Goal: Task Accomplishment & Management: Use online tool/utility

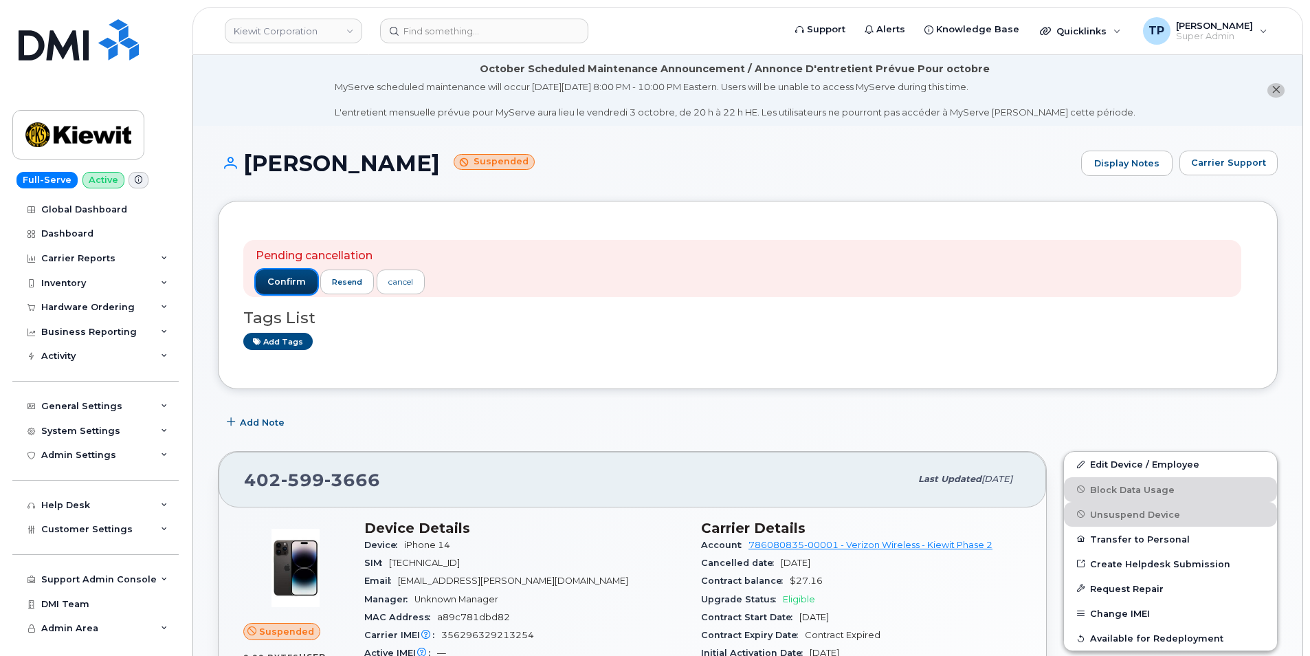
click at [291, 285] on span "confirm" at bounding box center [286, 282] width 38 height 12
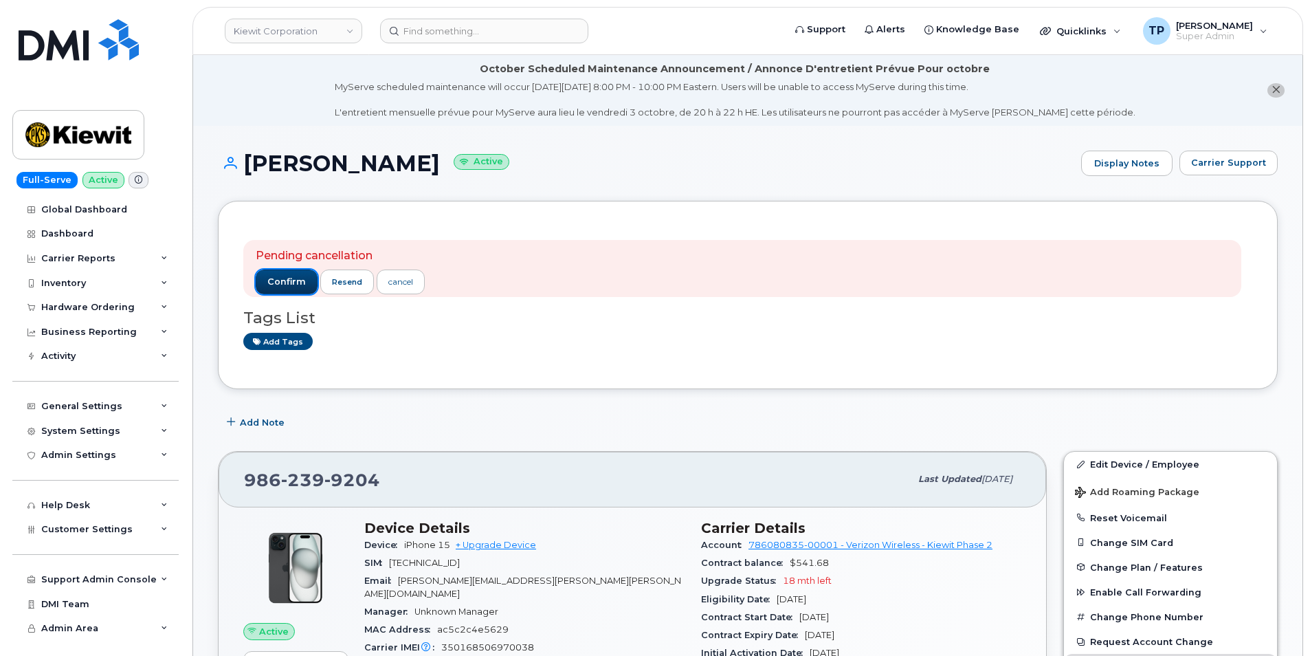
click at [281, 274] on button "confirm" at bounding box center [287, 281] width 62 height 25
click at [295, 286] on span "confirm" at bounding box center [286, 282] width 38 height 12
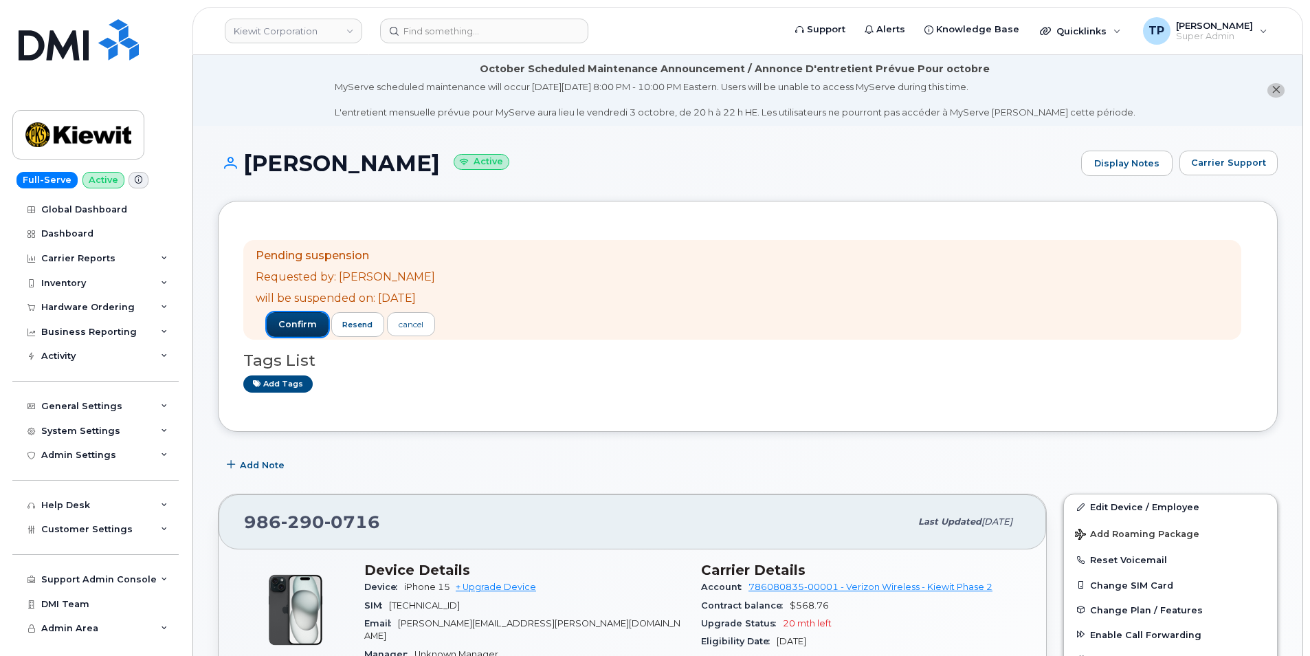
click at [298, 317] on button "confirm" at bounding box center [298, 324] width 62 height 25
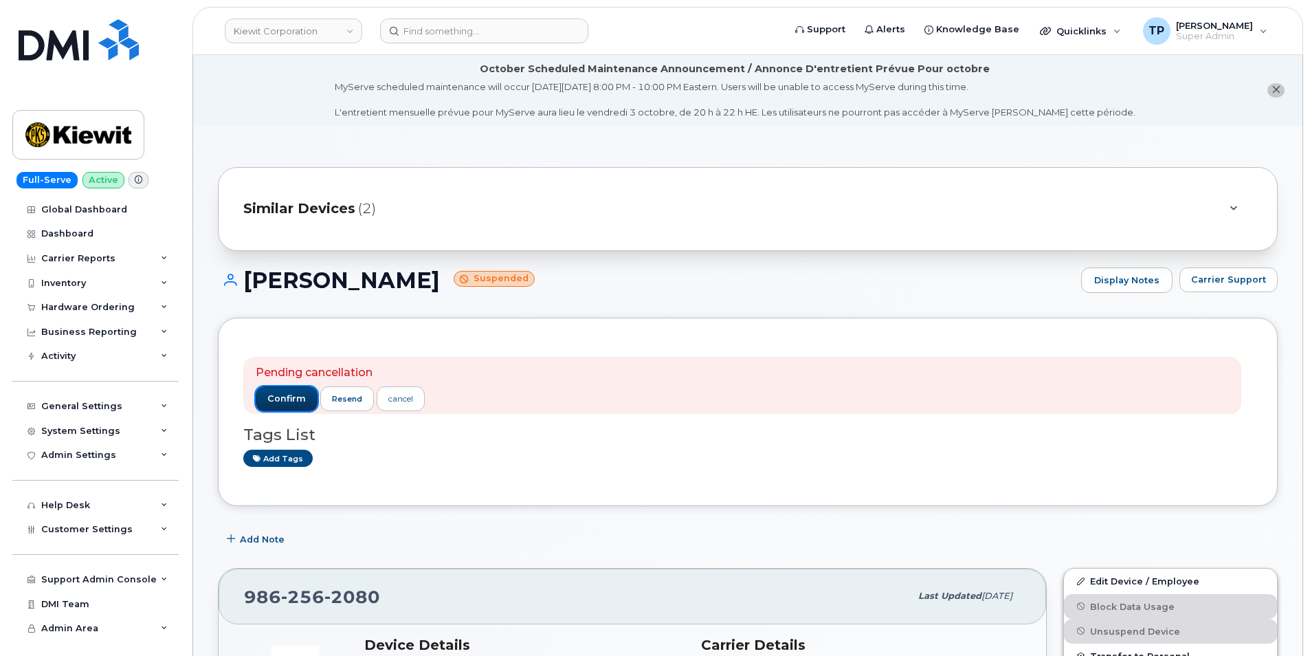
click at [302, 401] on span "confirm" at bounding box center [286, 398] width 38 height 12
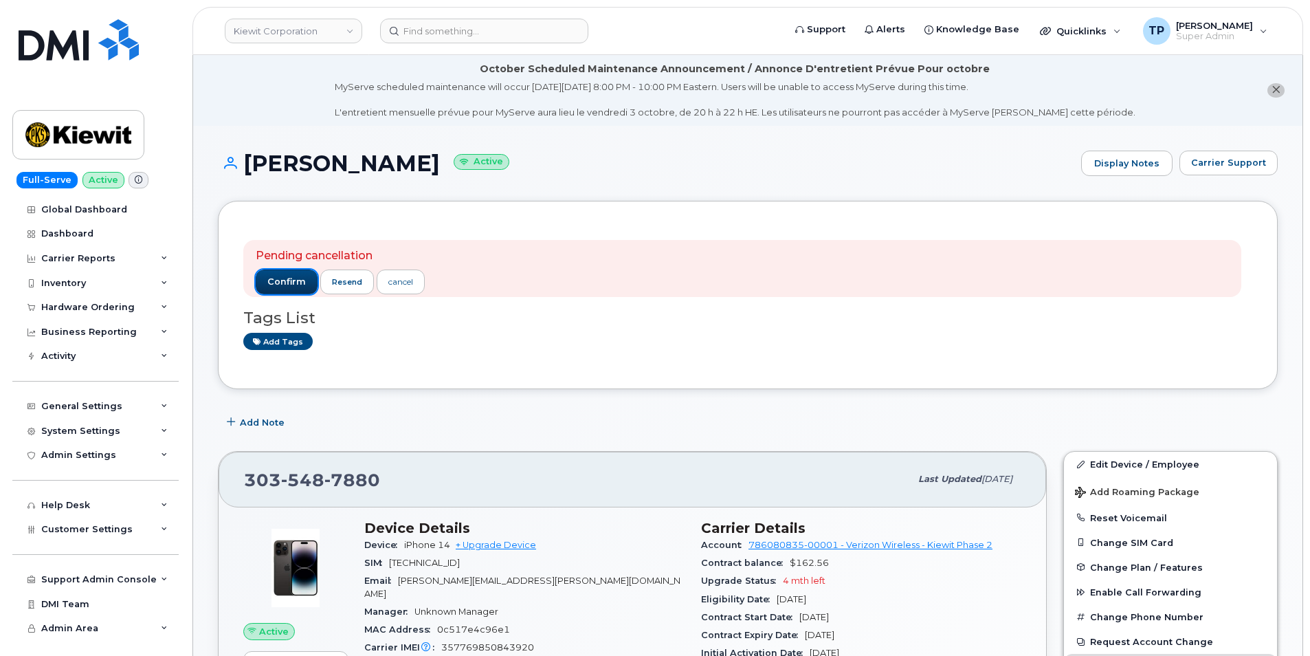
click at [291, 281] on span "confirm" at bounding box center [286, 282] width 38 height 12
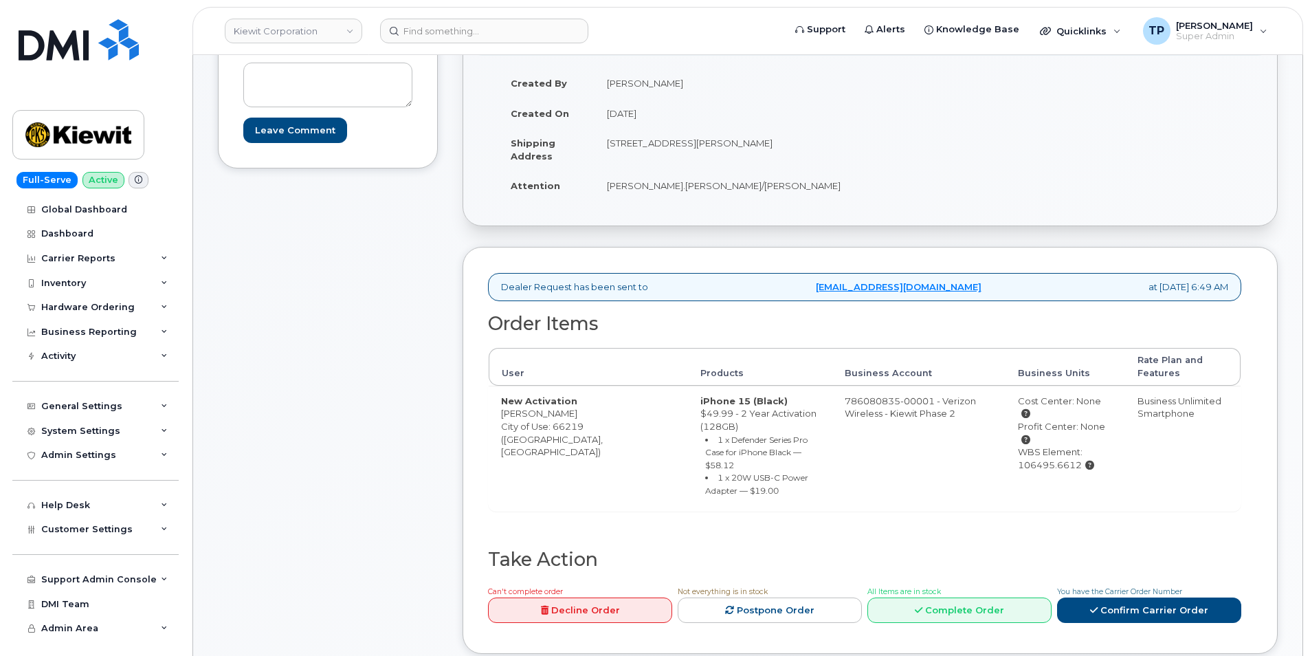
scroll to position [275, 0]
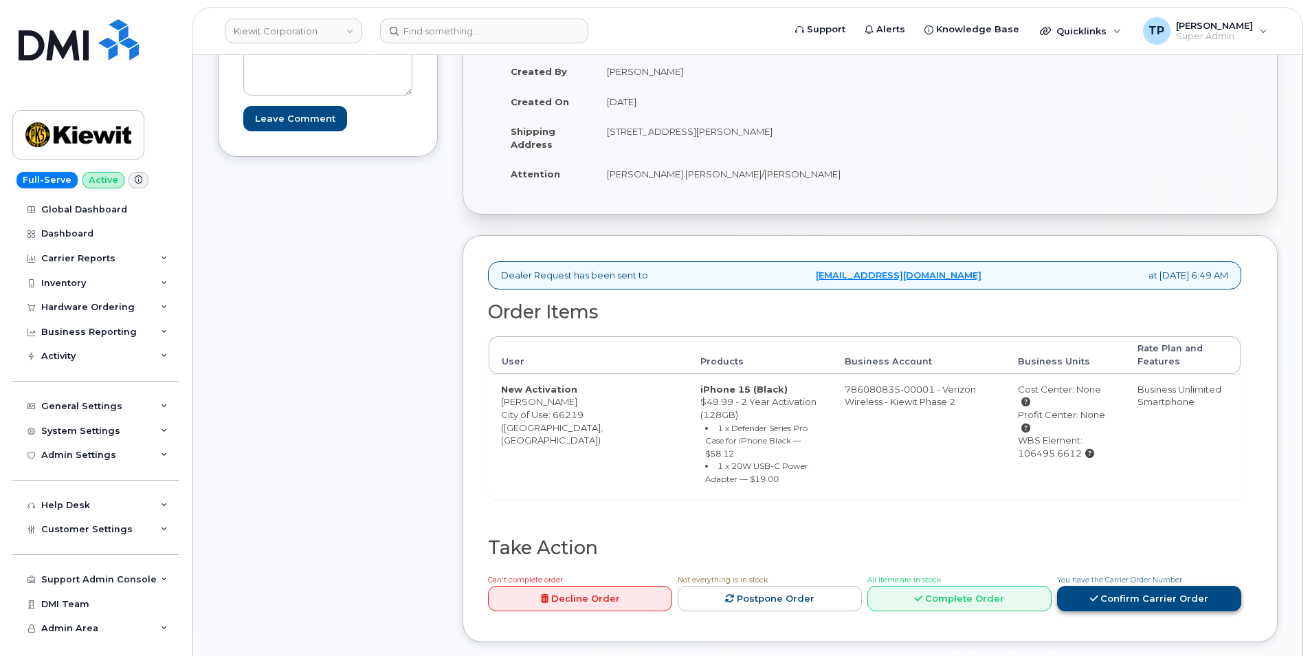
click at [1140, 586] on link "Confirm Carrier Order" at bounding box center [1149, 598] width 184 height 25
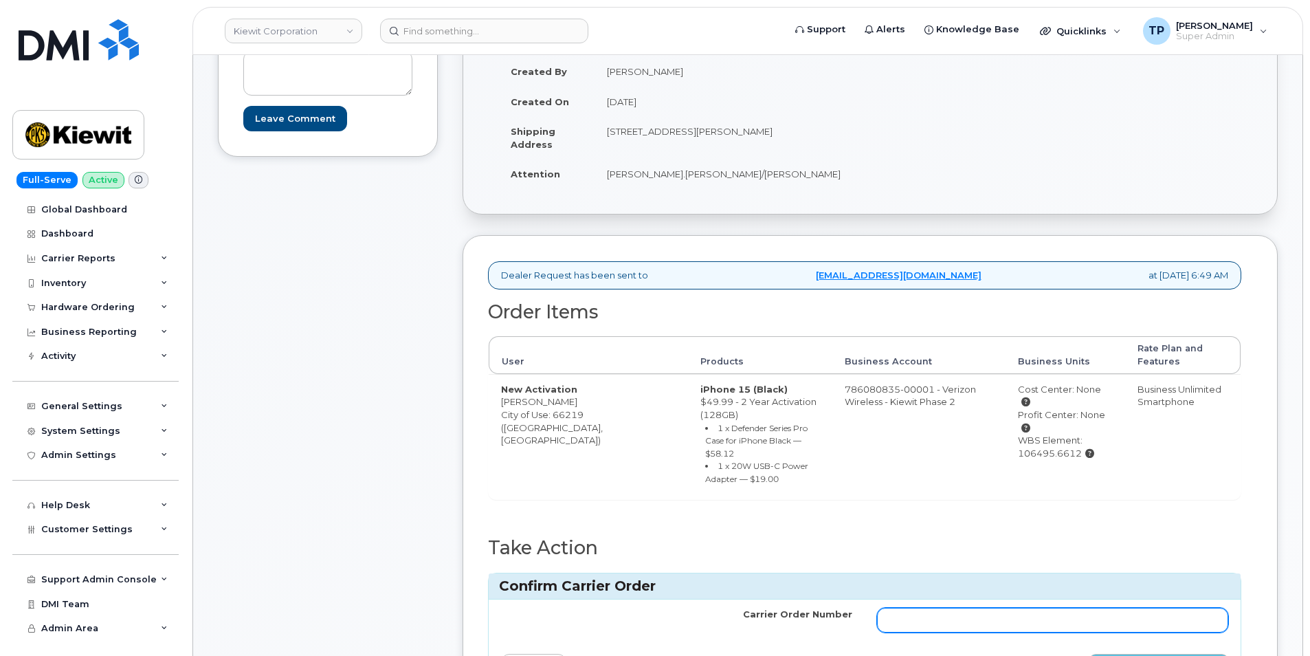
click at [1109, 617] on input "Carrier Order Number" at bounding box center [1052, 620] width 351 height 25
paste input "MB3000596338787"
type input "MB3000596338787"
click at [1127, 634] on button "Confirm Carrier Order" at bounding box center [1159, 666] width 142 height 25
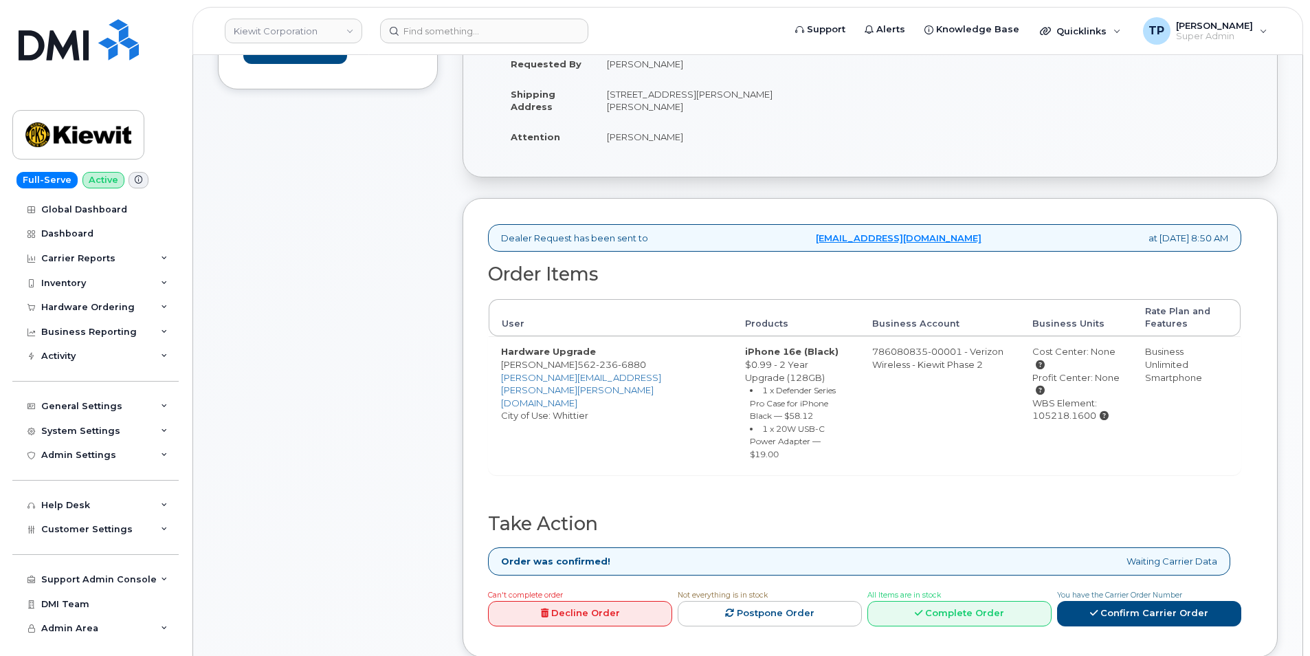
scroll to position [344, 0]
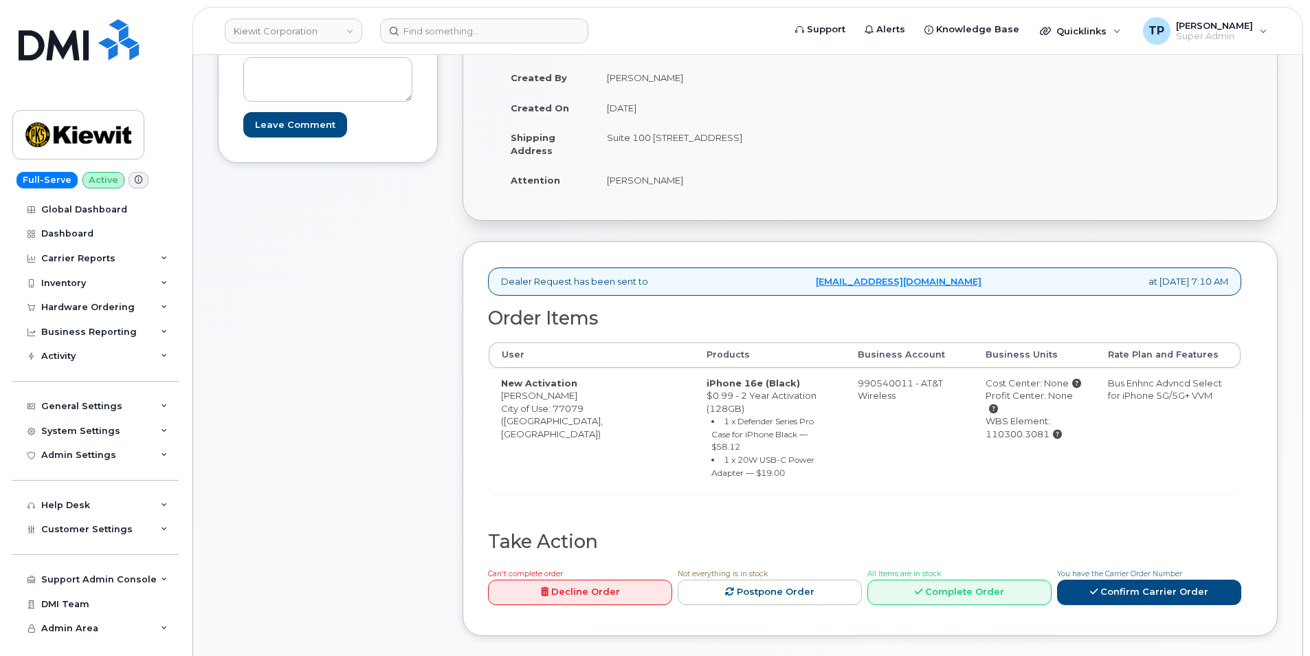
scroll to position [275, 0]
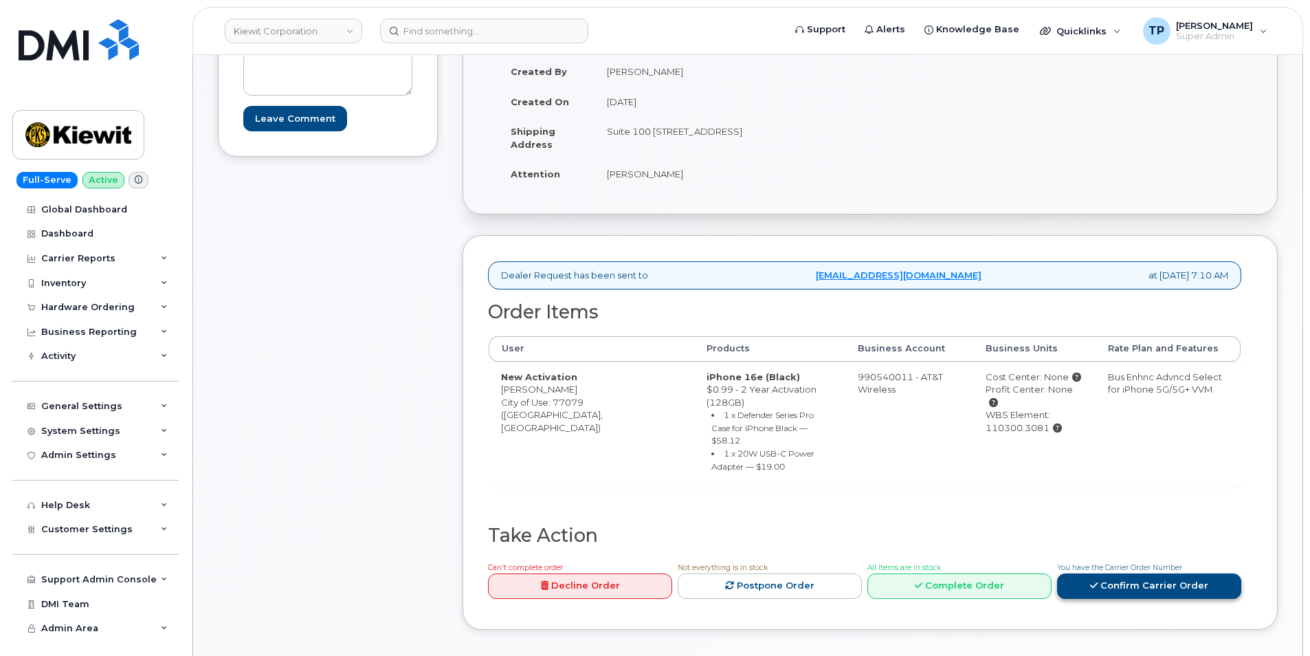
click at [1105, 573] on link "Confirm Carrier Order" at bounding box center [1149, 585] width 184 height 25
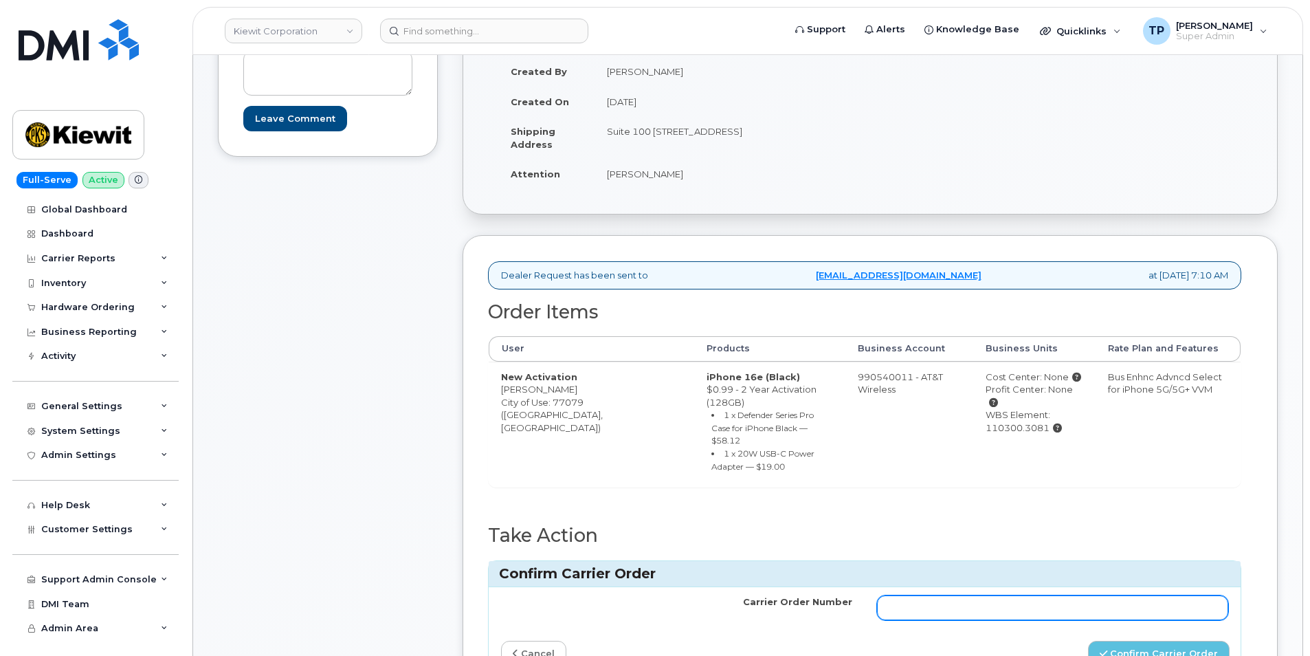
click at [1035, 595] on input "Carrier Order Number" at bounding box center [1052, 607] width 351 height 25
paste input "10-173354533572964"
type input "10-173354533572964"
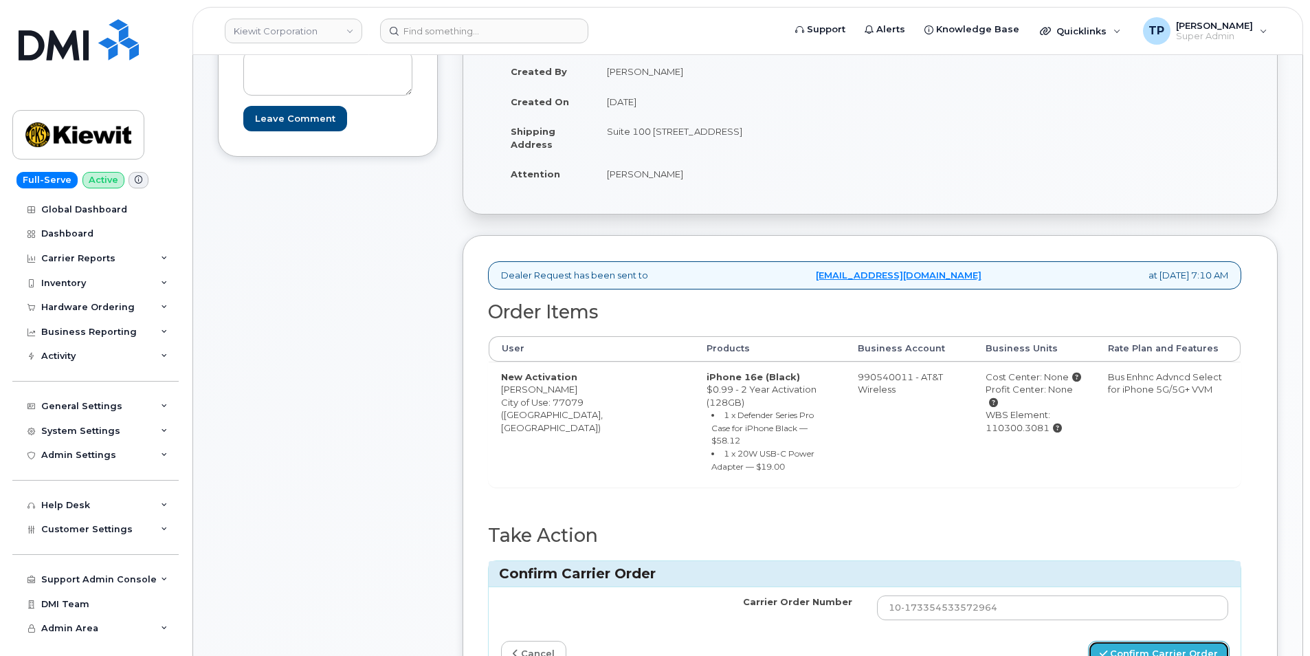
click at [1157, 641] on button "Confirm Carrier Order" at bounding box center [1159, 653] width 142 height 25
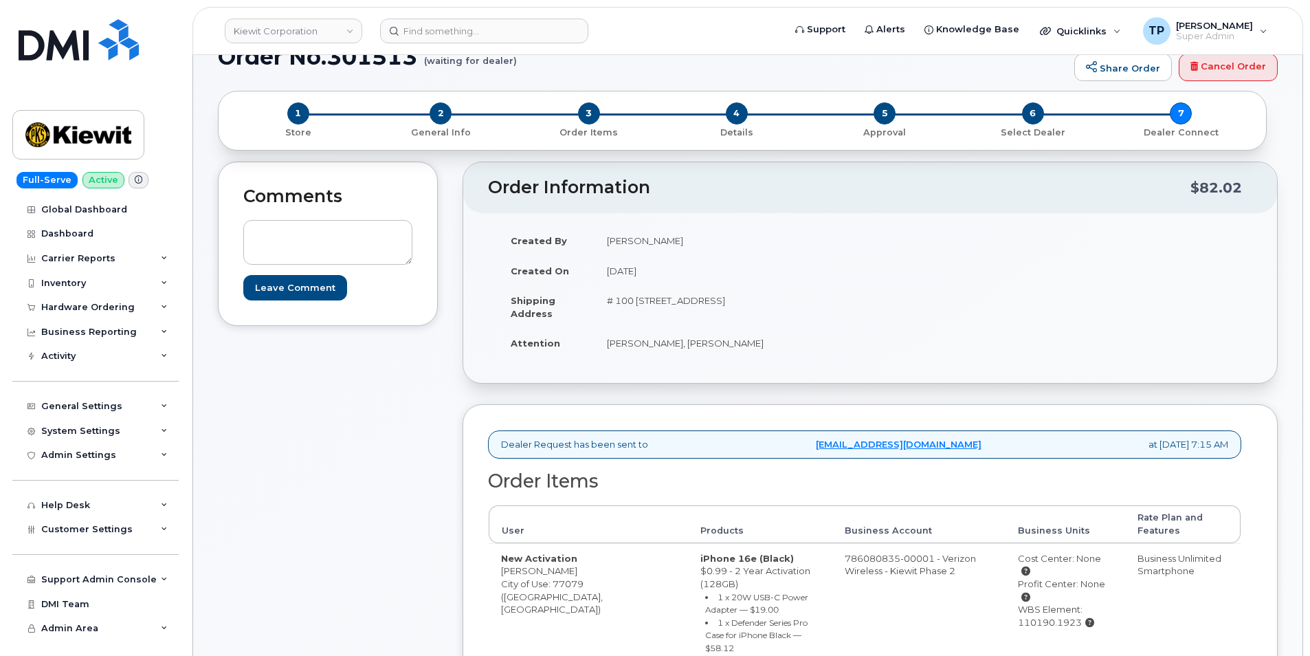
scroll to position [275, 0]
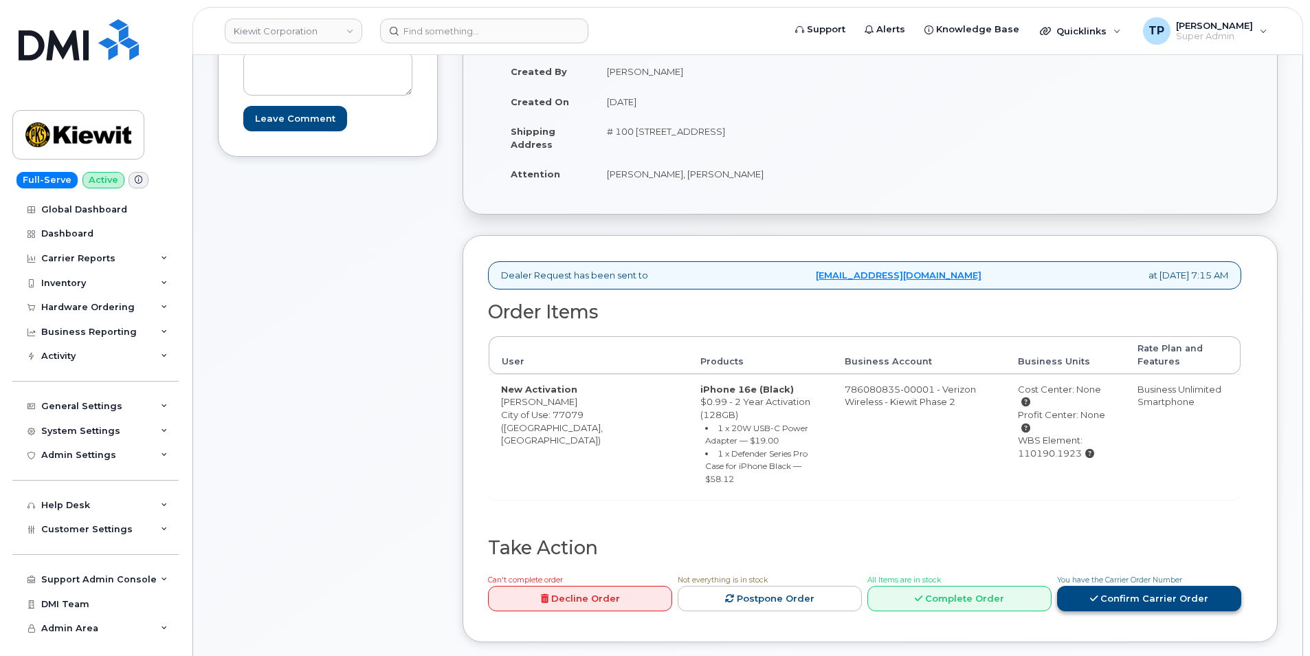
click at [1092, 594] on icon at bounding box center [1094, 598] width 8 height 9
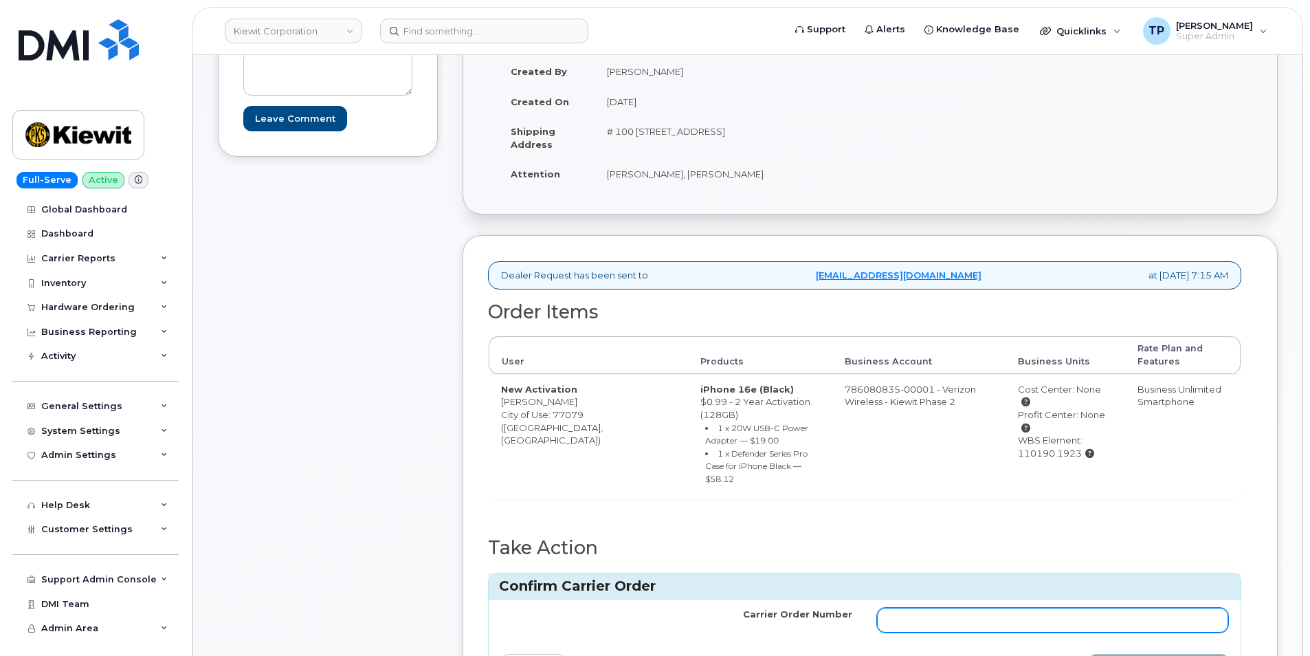
click at [1085, 608] on input "Carrier Order Number" at bounding box center [1052, 620] width 351 height 25
paste input "MB1000503472918"
type input "MB1000503472918"
click at [1127, 654] on button "Confirm Carrier Order" at bounding box center [1159, 666] width 142 height 25
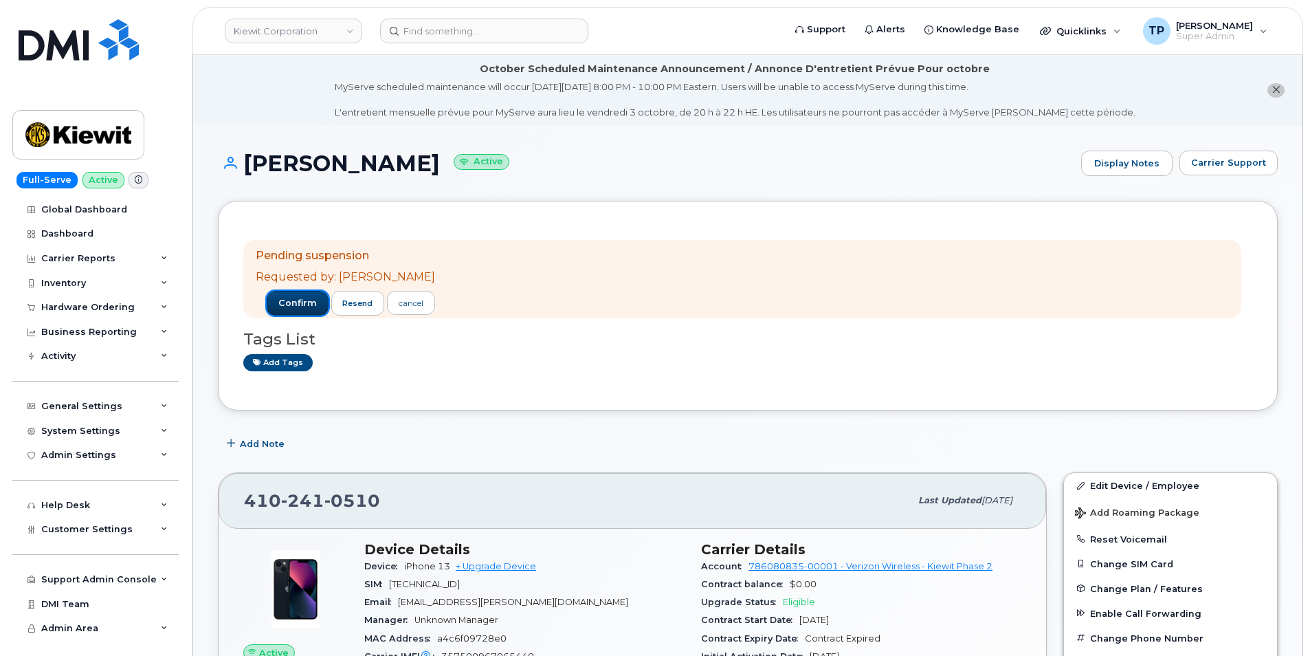
click at [278, 306] on span "confirm" at bounding box center [297, 303] width 38 height 12
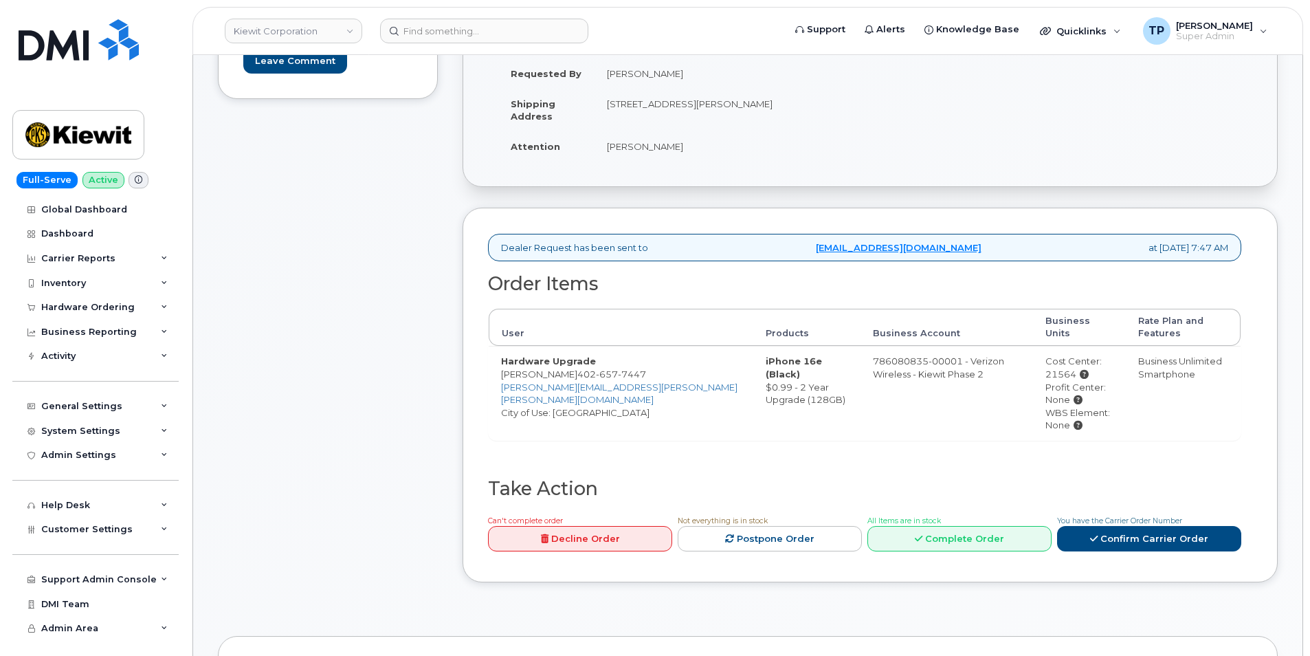
scroll to position [412, 0]
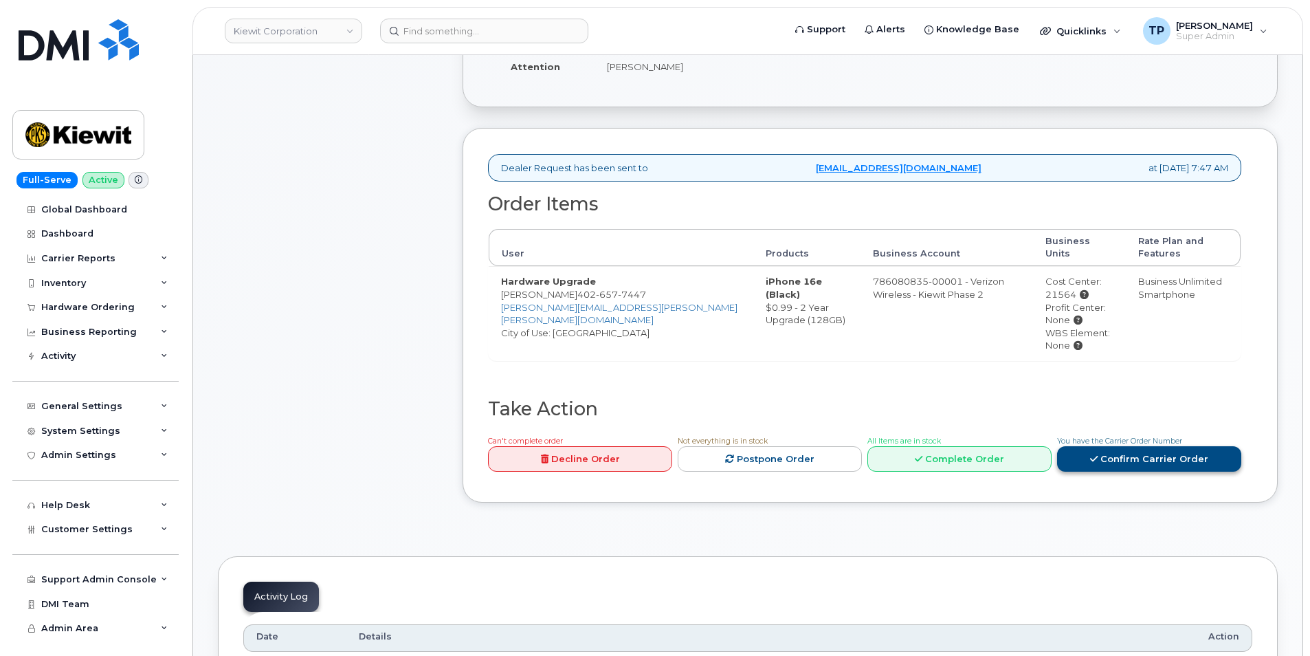
click at [1107, 447] on link "Confirm Carrier Order" at bounding box center [1149, 458] width 184 height 25
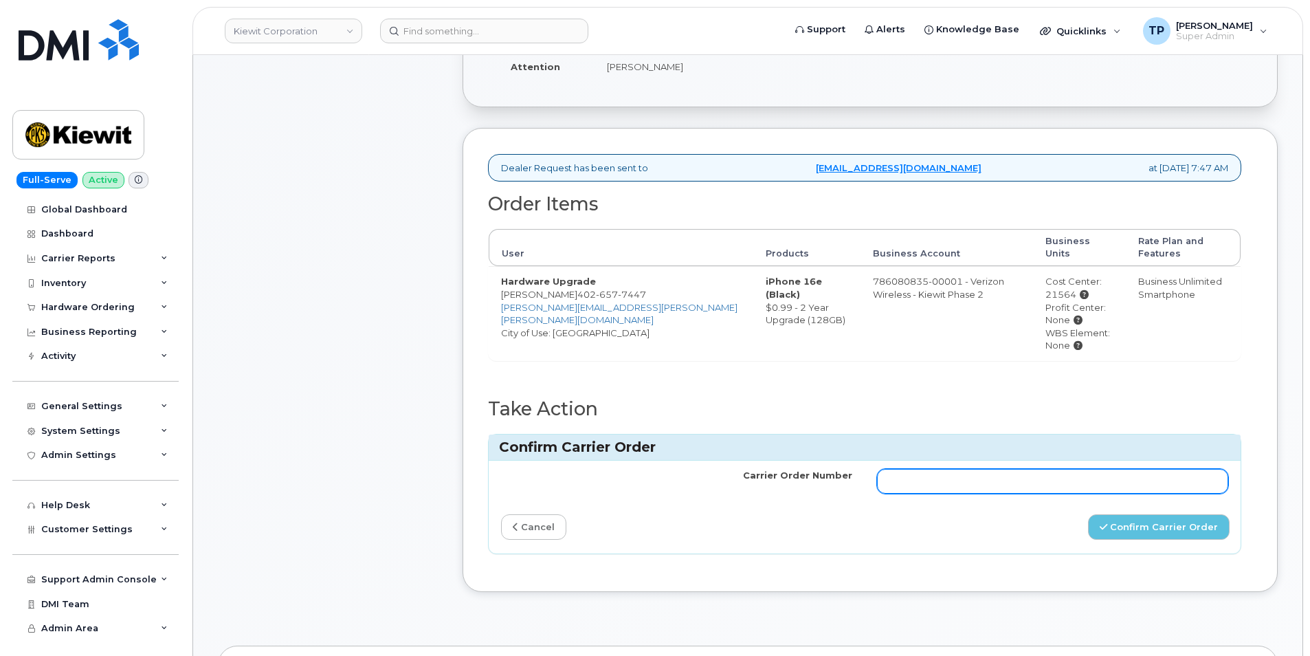
click at [1092, 469] on input "Carrier Order Number" at bounding box center [1052, 481] width 351 height 25
paste input "MB1000503493440"
type input "MB1000503493440"
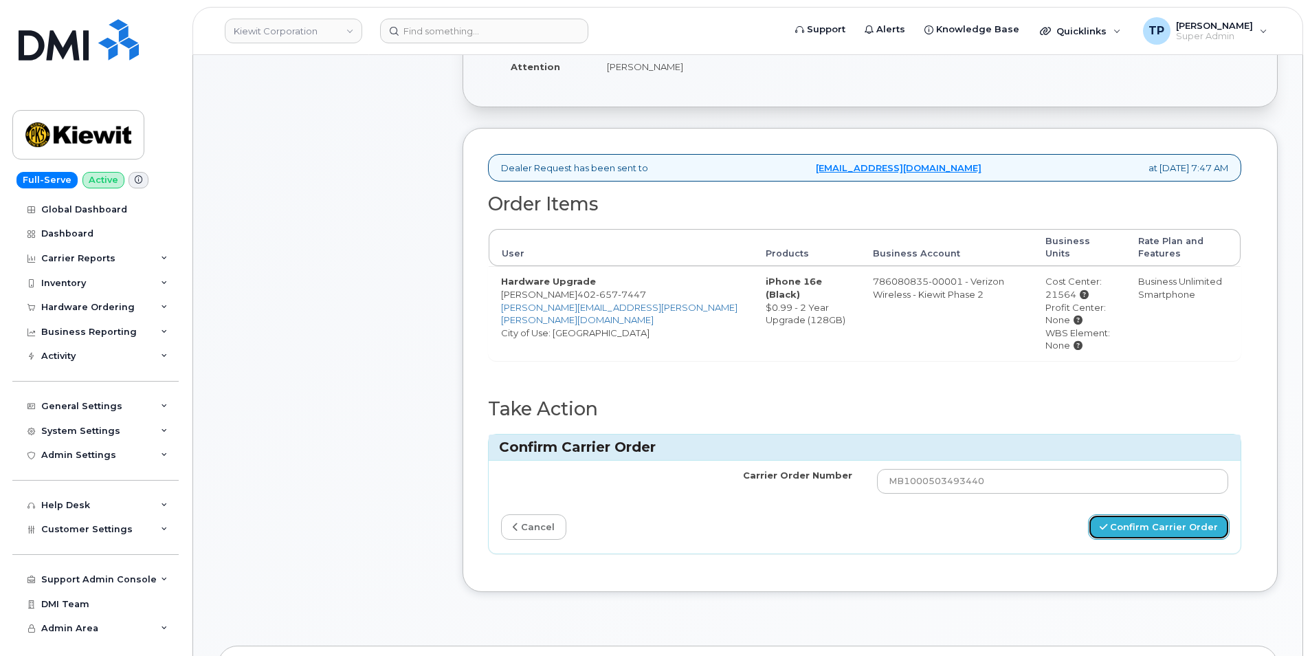
click at [1166, 520] on button "Confirm Carrier Order" at bounding box center [1159, 526] width 142 height 25
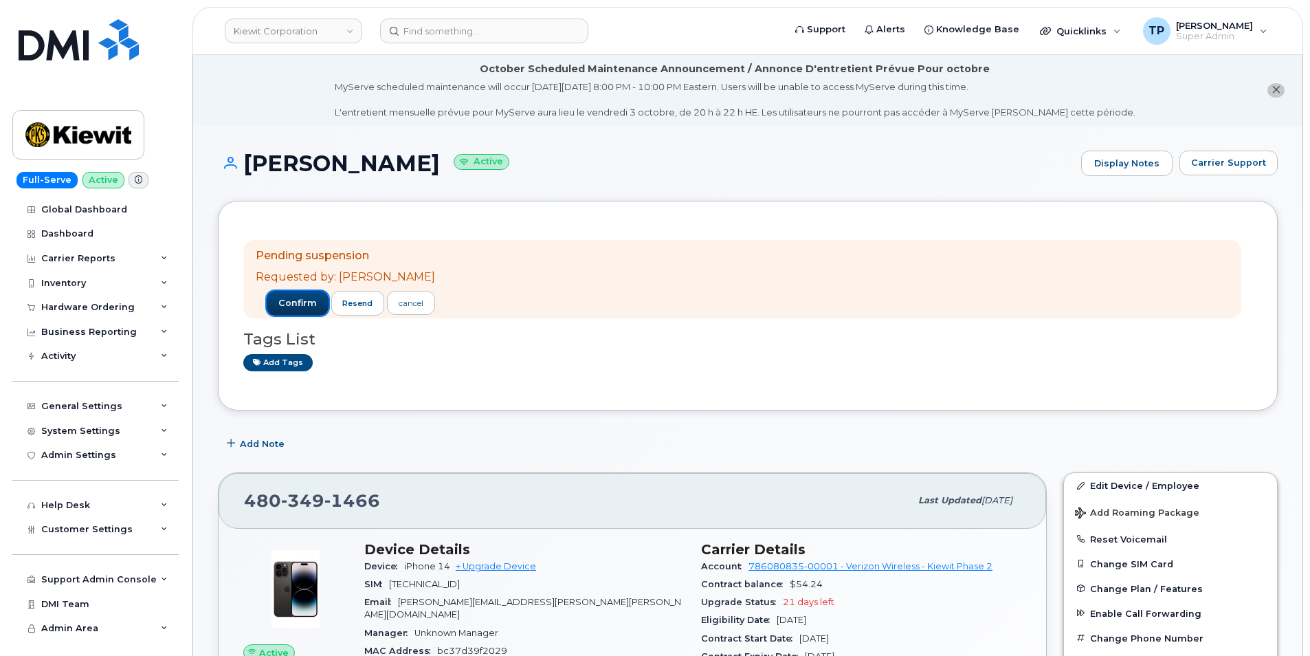
click at [287, 305] on span "confirm" at bounding box center [297, 303] width 38 height 12
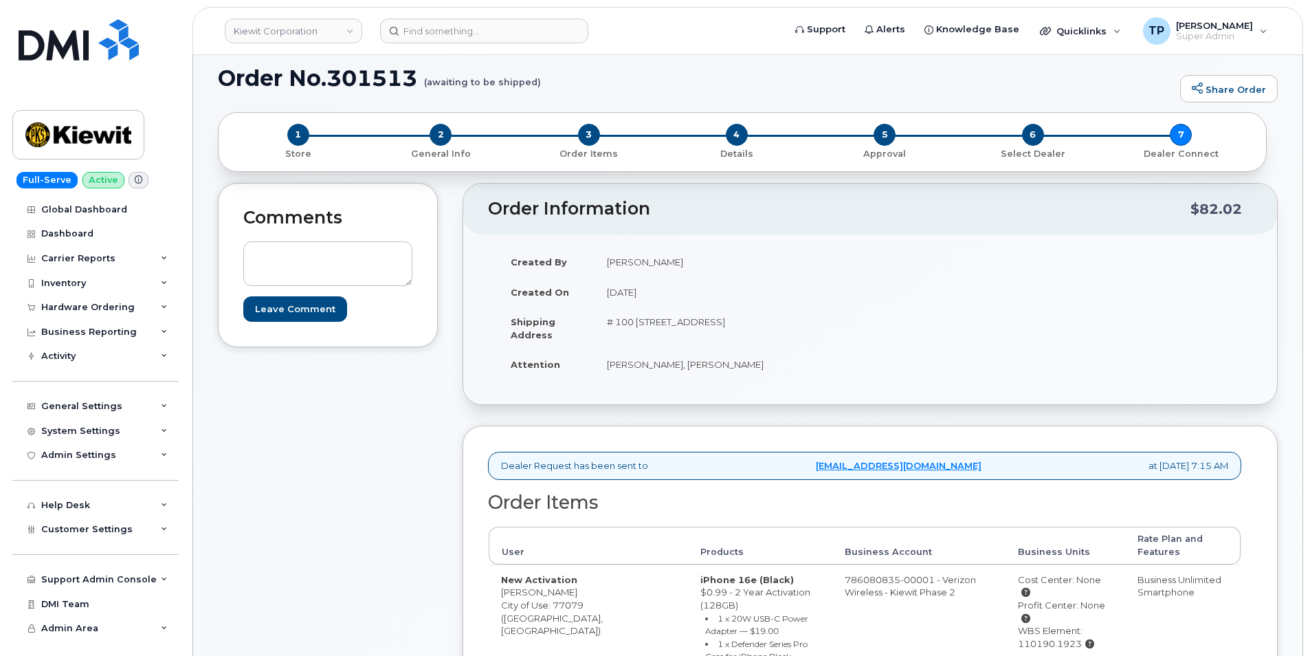
scroll to position [412, 0]
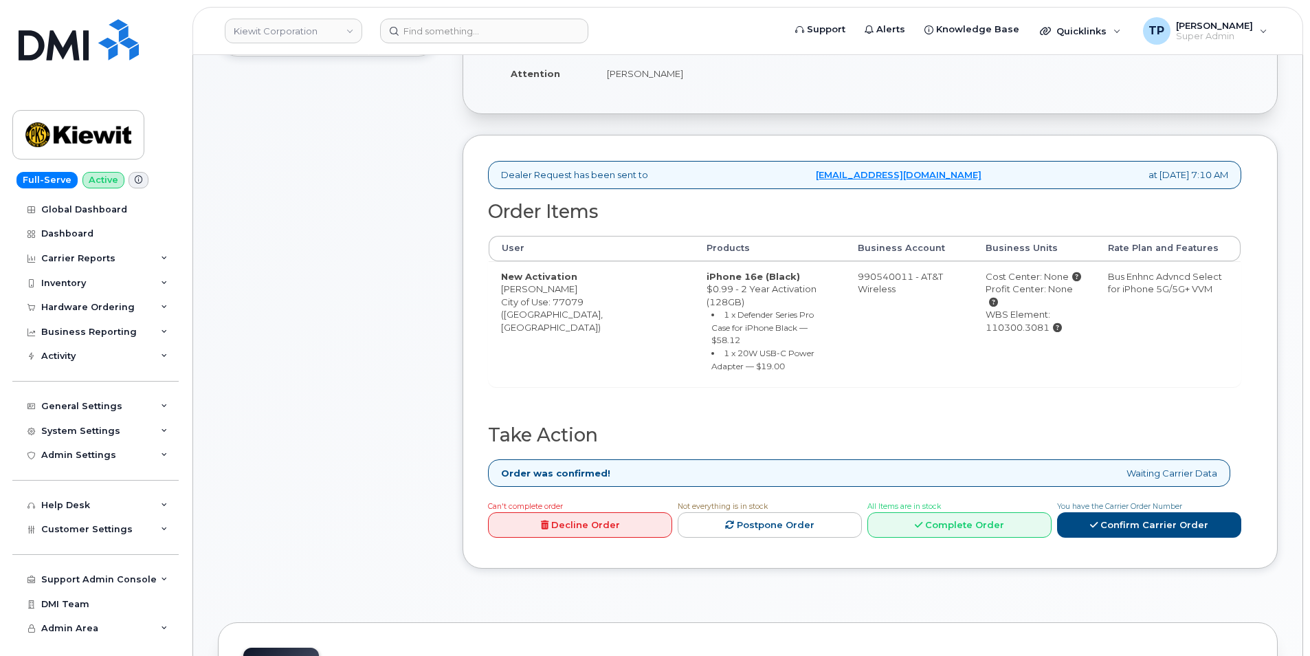
scroll to position [412, 0]
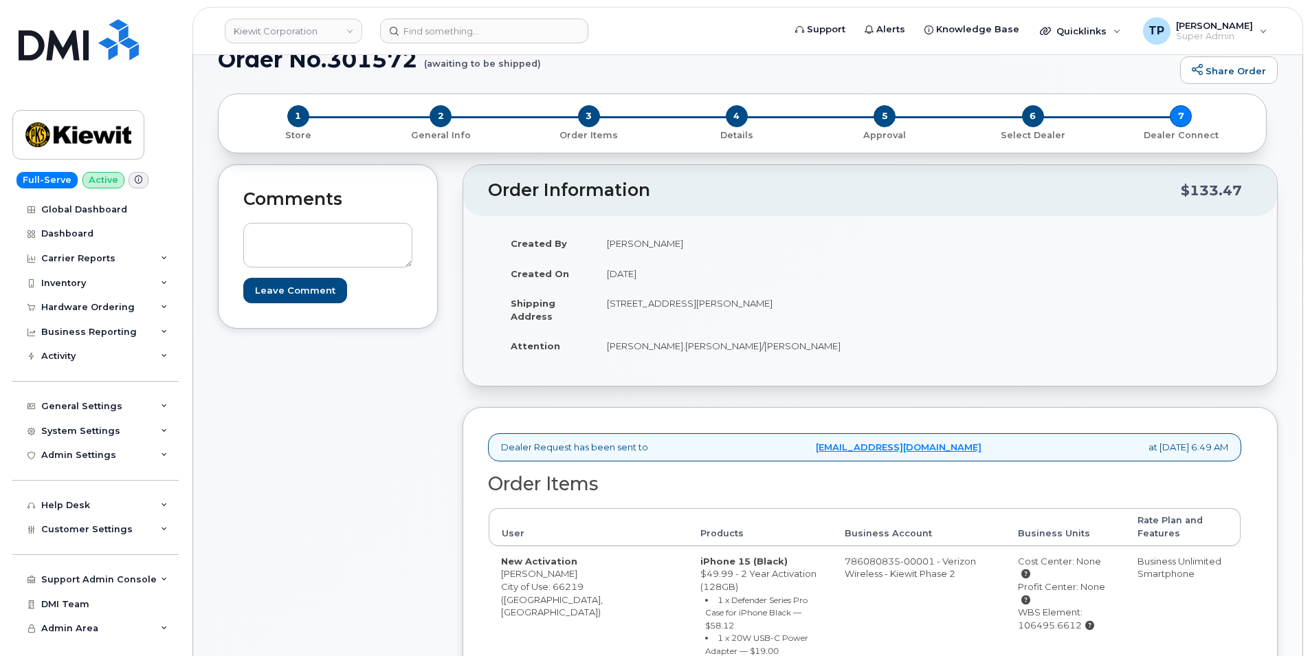
scroll to position [344, 0]
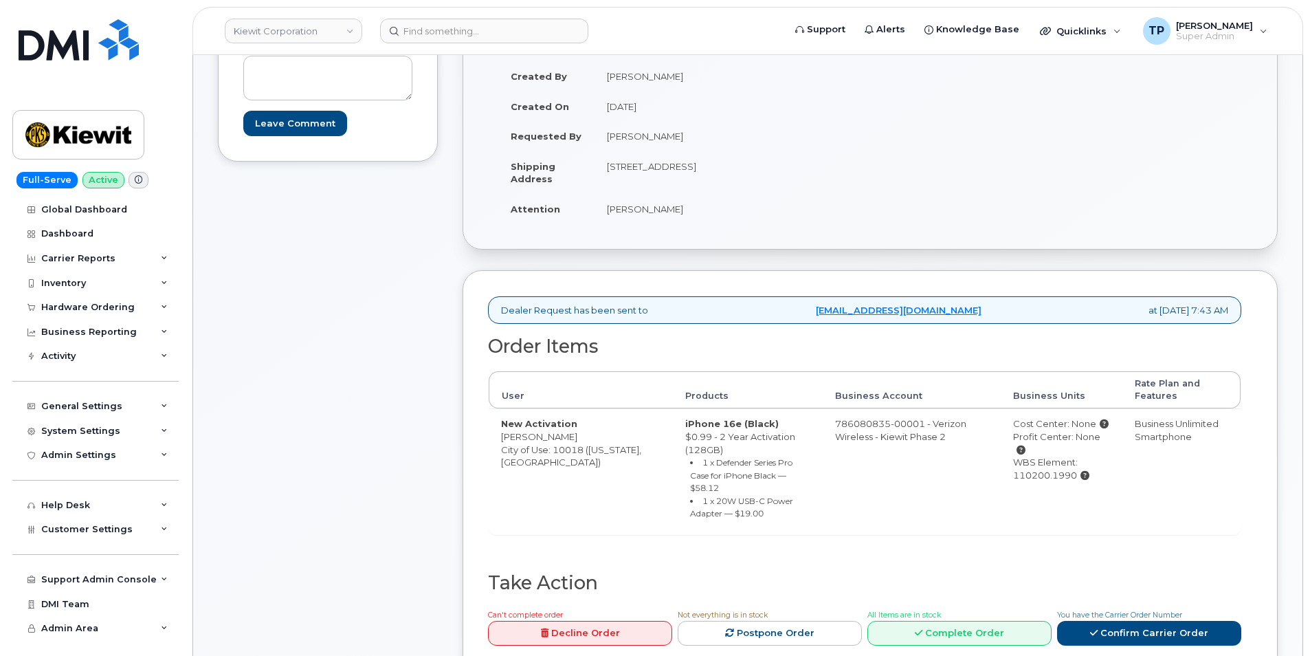
scroll to position [412, 0]
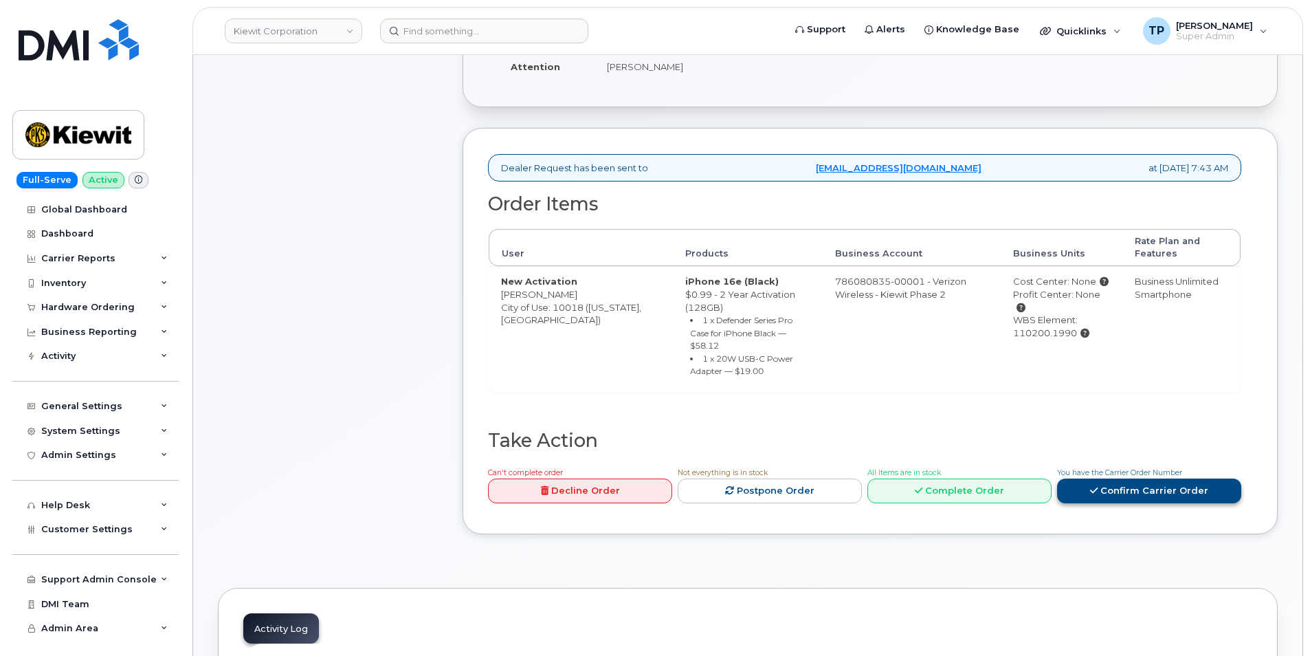
click at [1097, 486] on icon at bounding box center [1094, 490] width 8 height 9
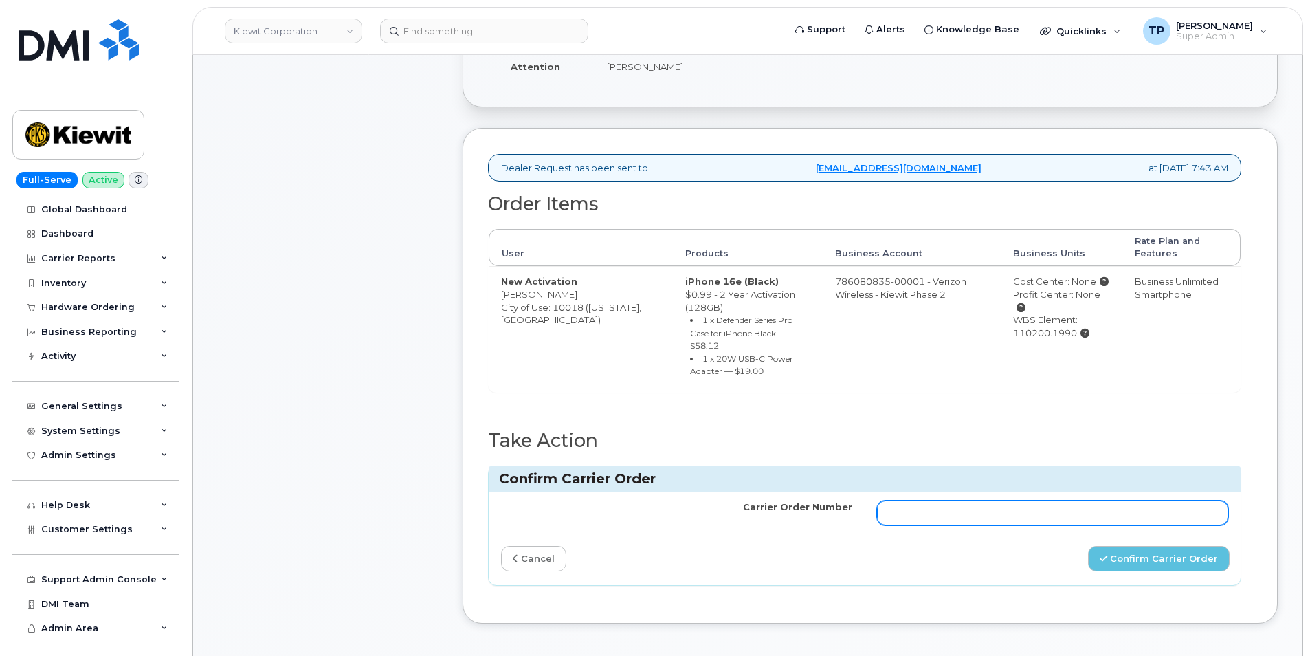
click at [1074, 501] on input "Carrier Order Number" at bounding box center [1052, 512] width 351 height 25
paste input "MB1000503501052"
type input "MB1000503501052"
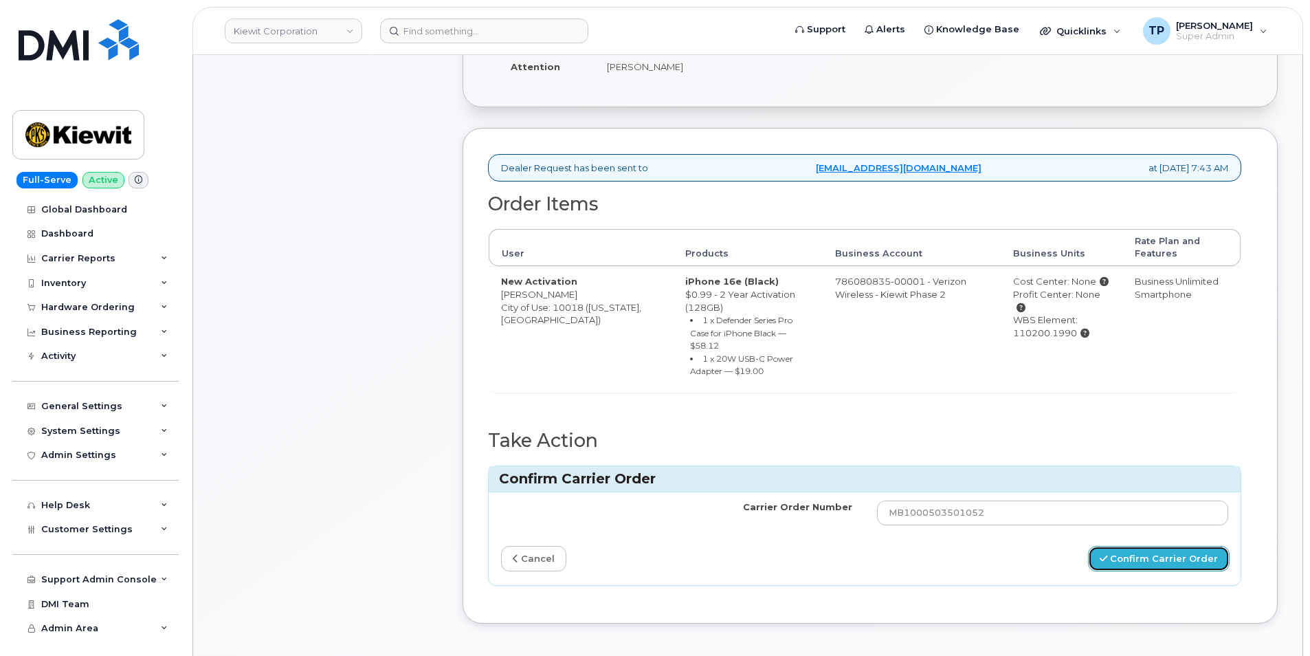
click at [1152, 546] on button "Confirm Carrier Order" at bounding box center [1159, 558] width 142 height 25
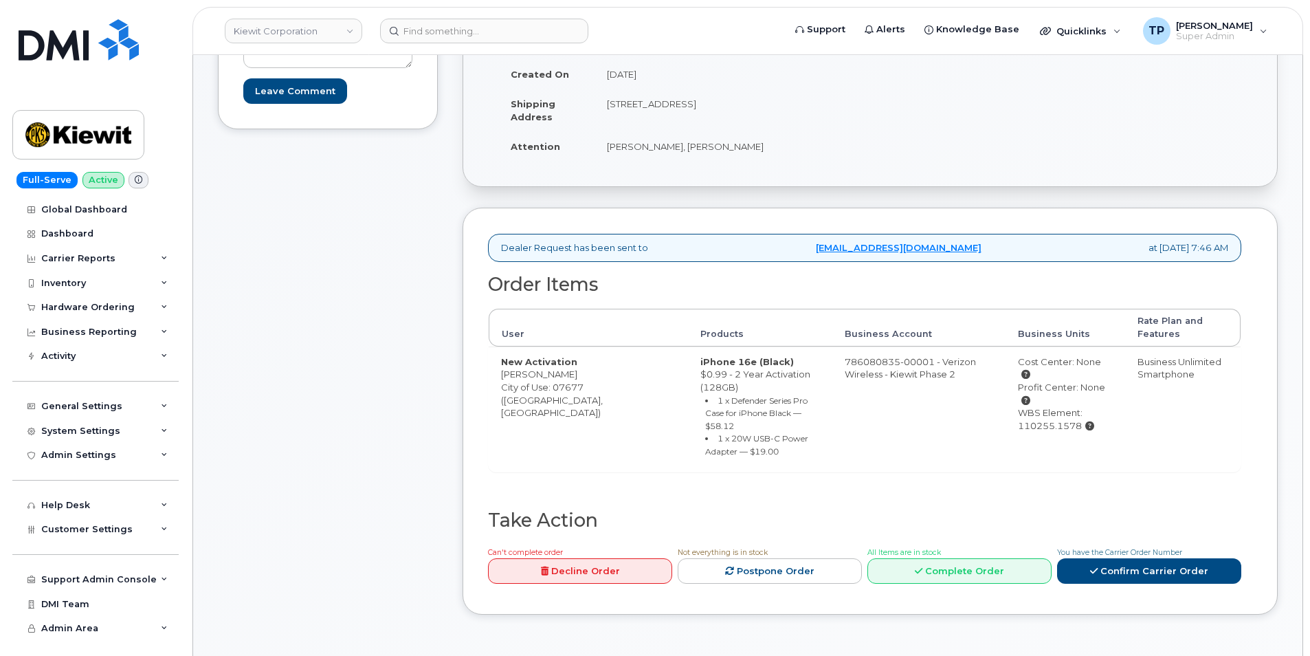
scroll to position [344, 0]
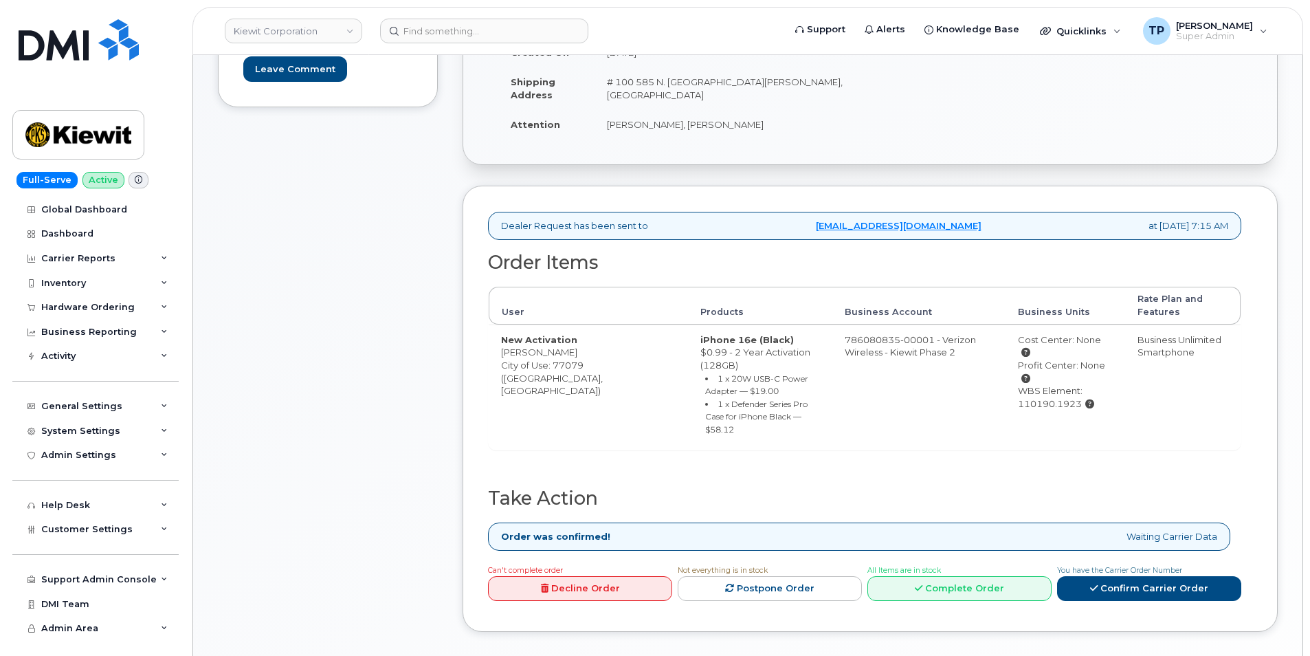
scroll to position [344, 0]
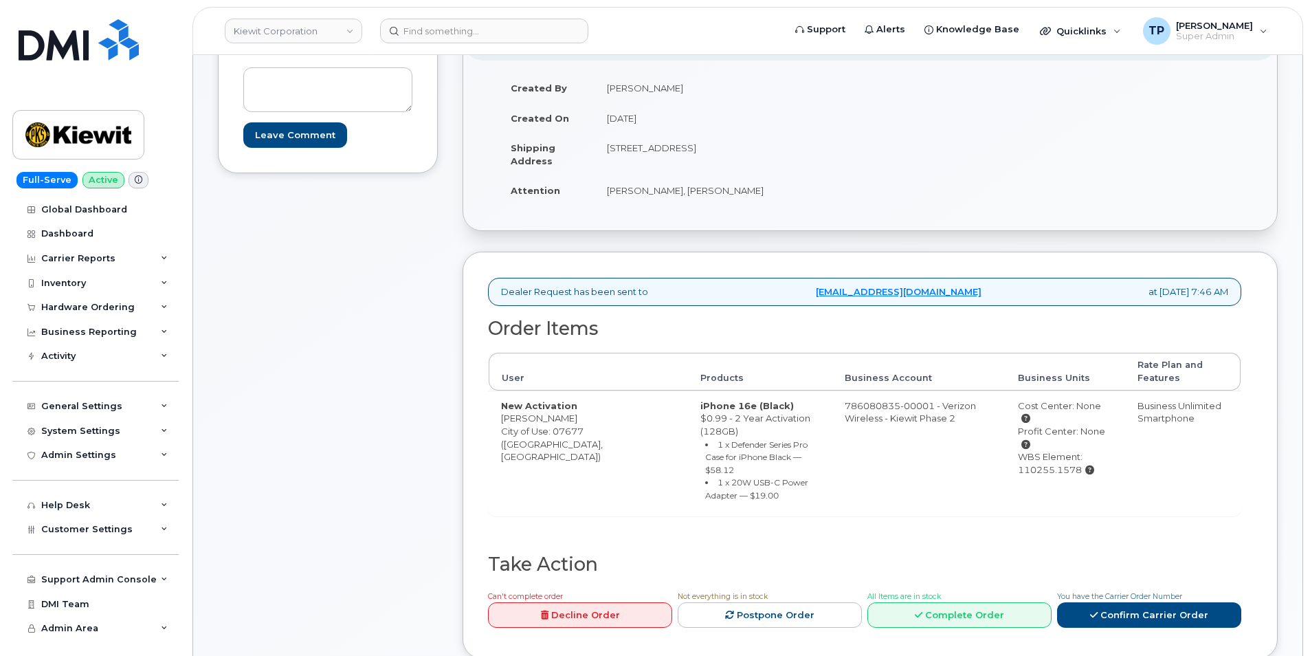
scroll to position [275, 0]
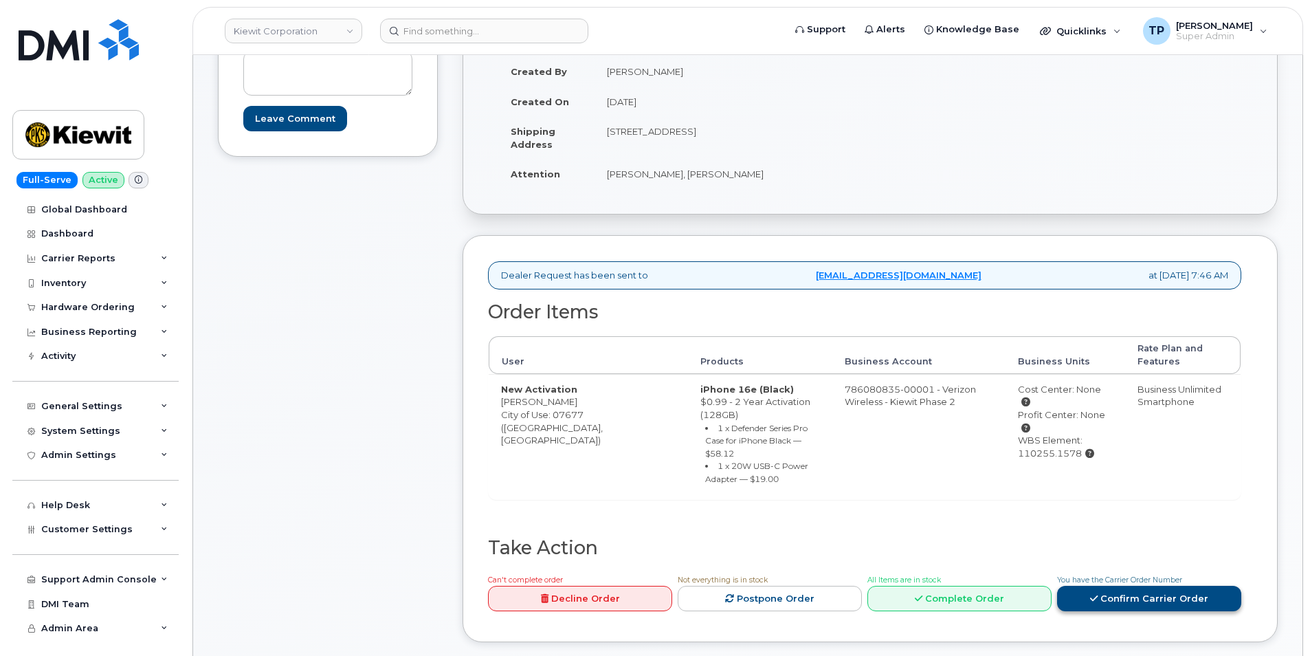
click at [1153, 586] on link "Confirm Carrier Order" at bounding box center [1149, 598] width 184 height 25
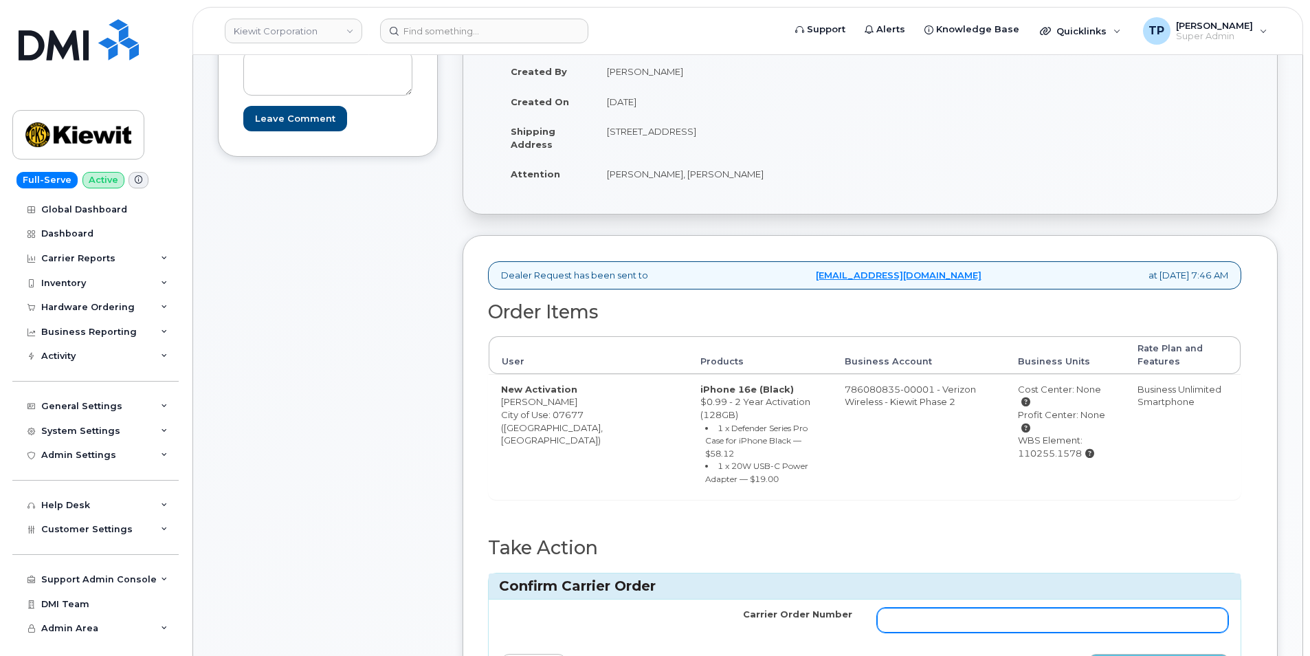
click at [1109, 608] on input "Carrier Order Number" at bounding box center [1052, 620] width 351 height 25
paste input "MB1000503495627"
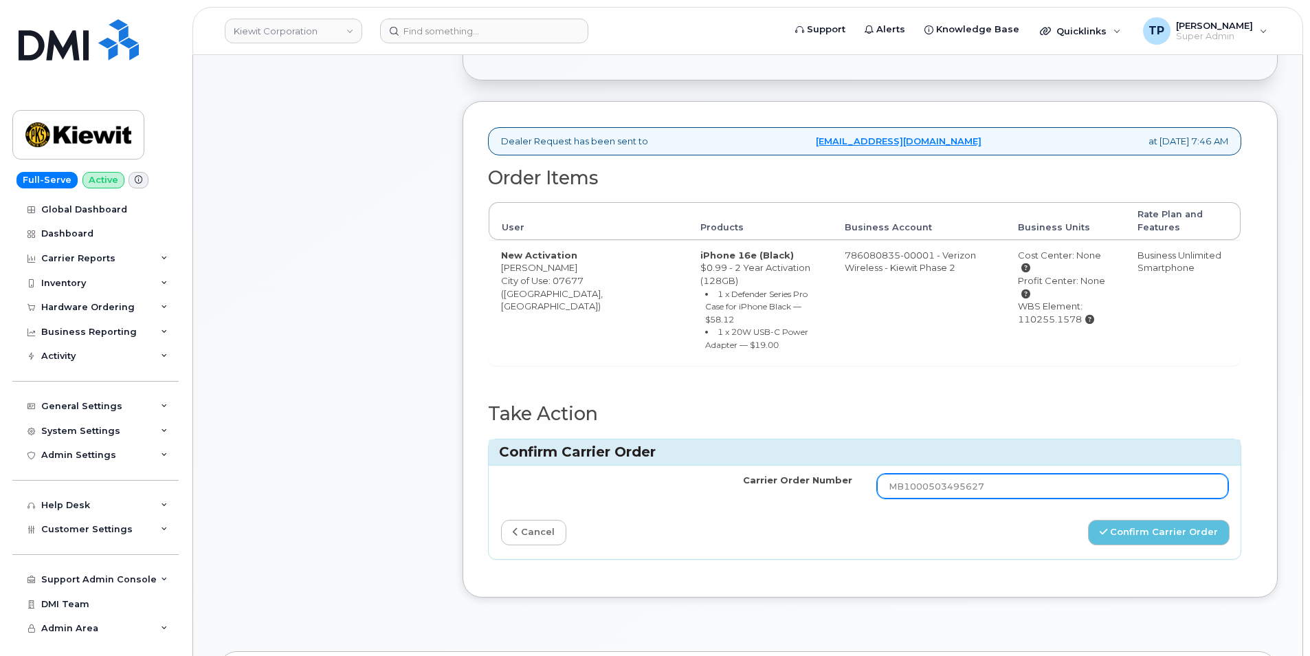
scroll to position [412, 0]
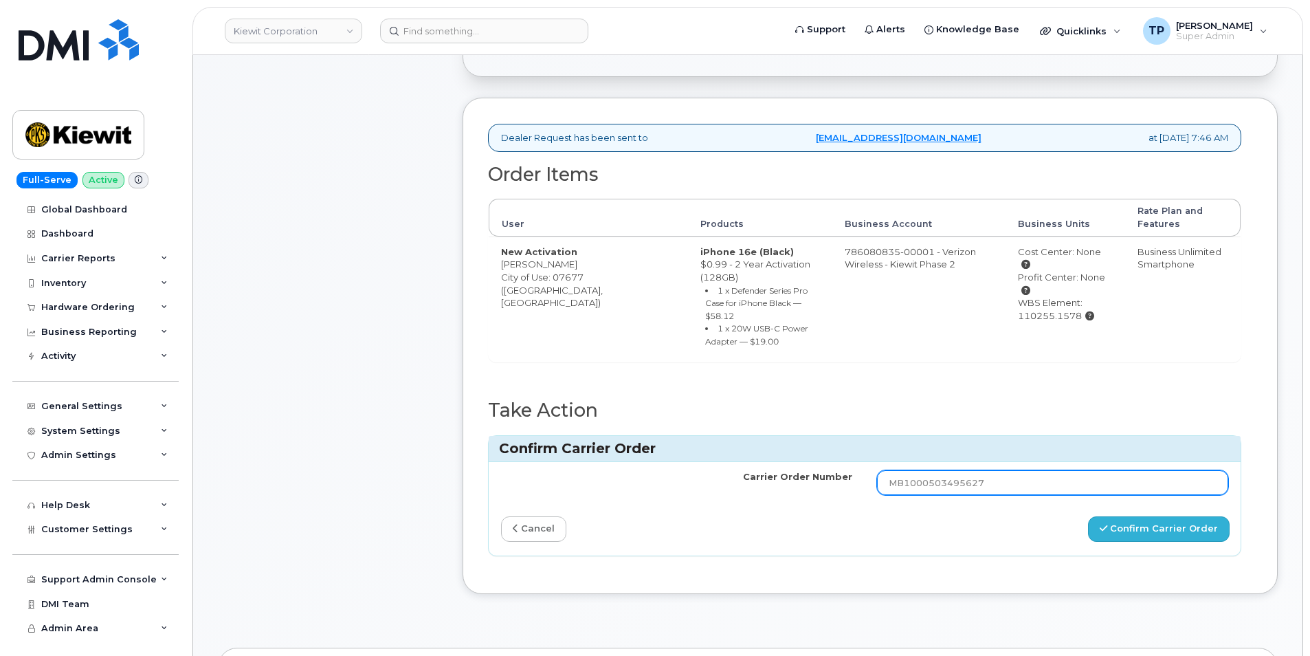
type input "MB1000503495627"
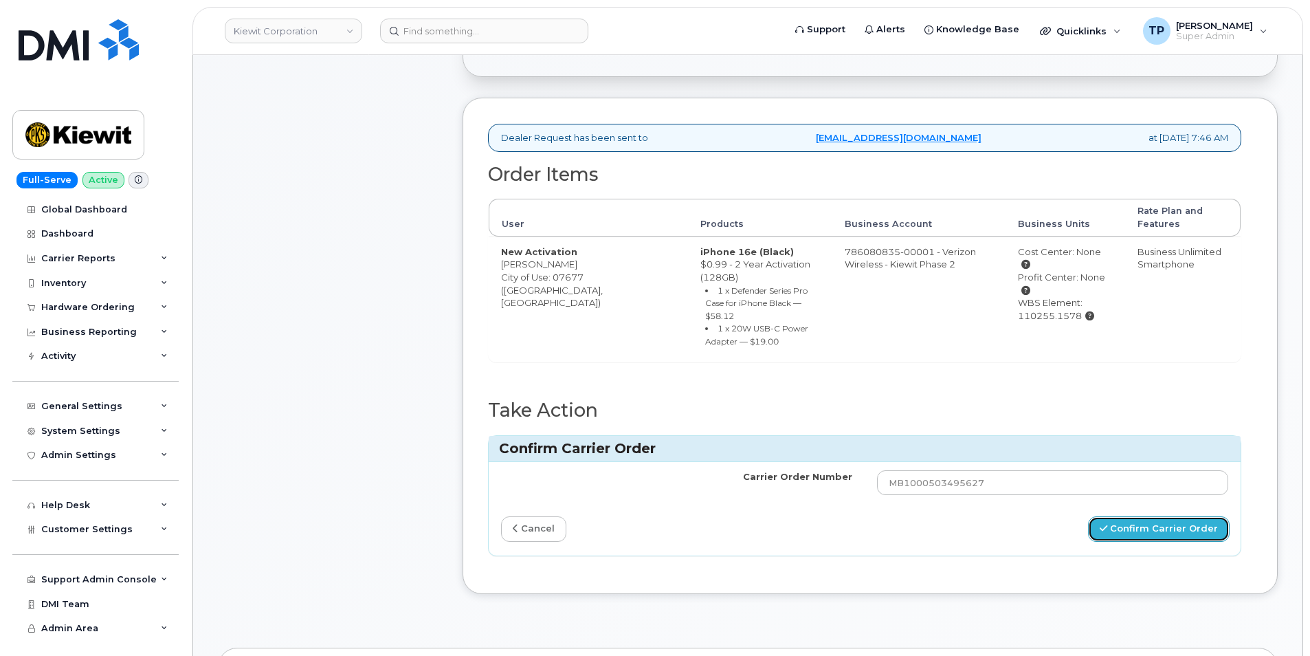
click at [1145, 524] on button "Confirm Carrier Order" at bounding box center [1159, 528] width 142 height 25
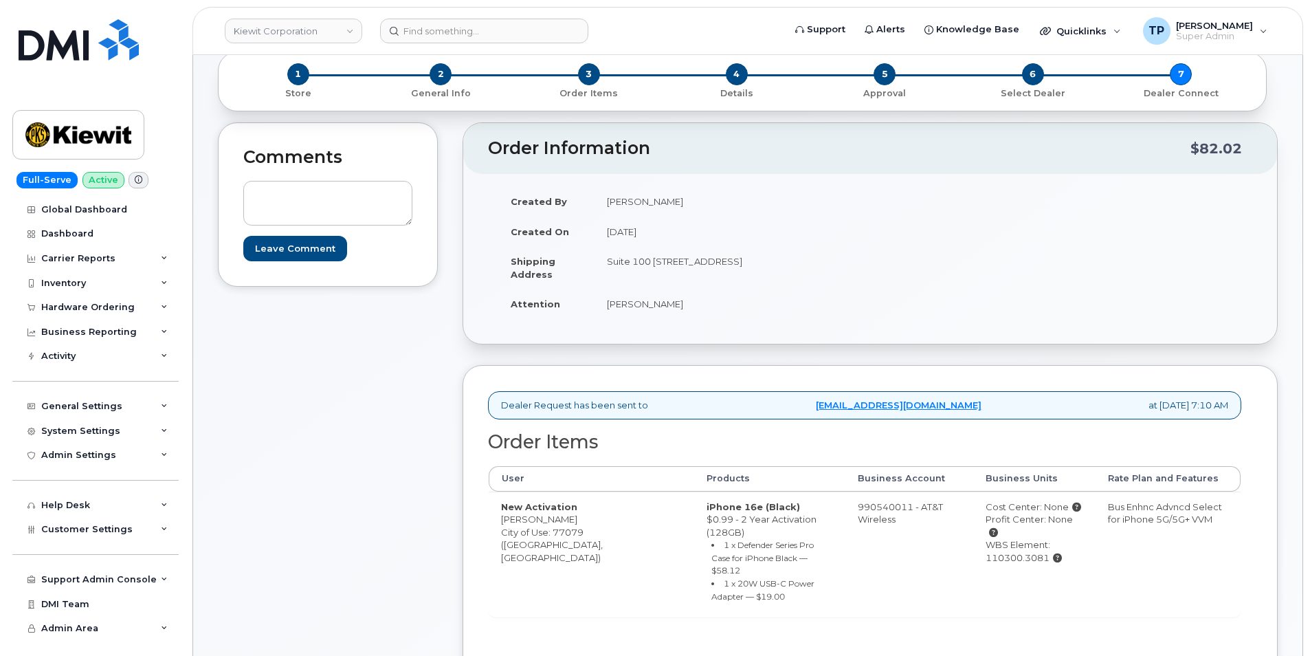
scroll to position [412, 0]
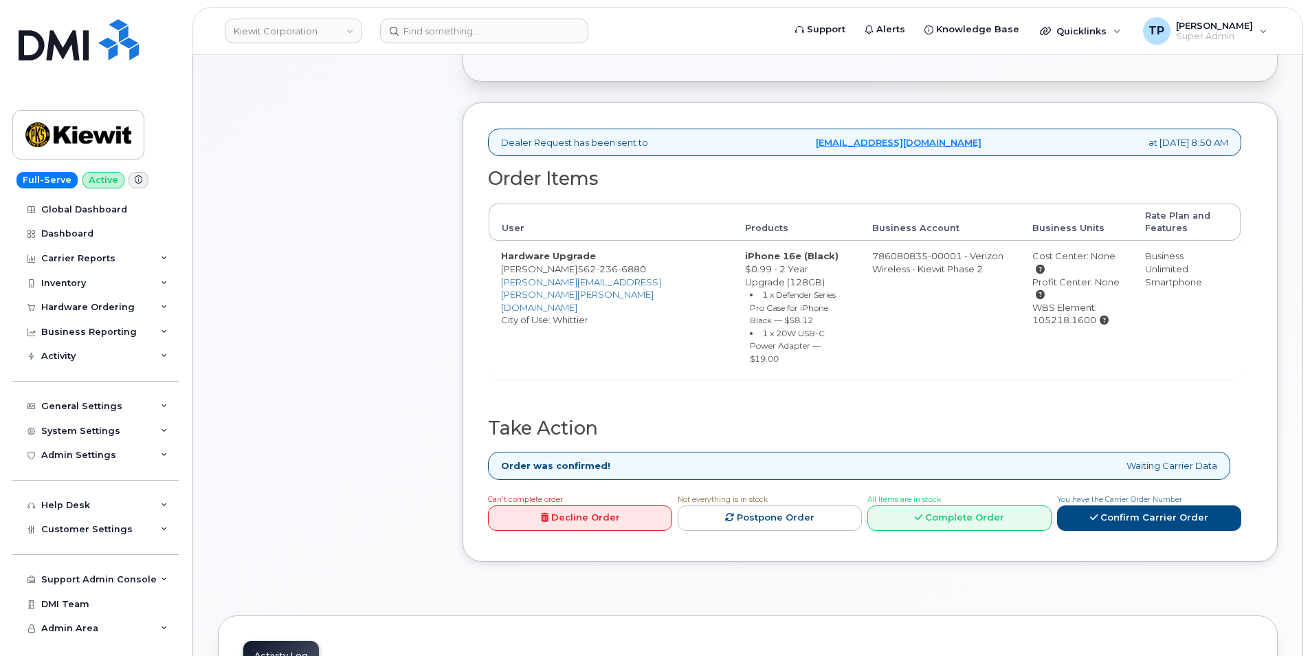
scroll to position [481, 0]
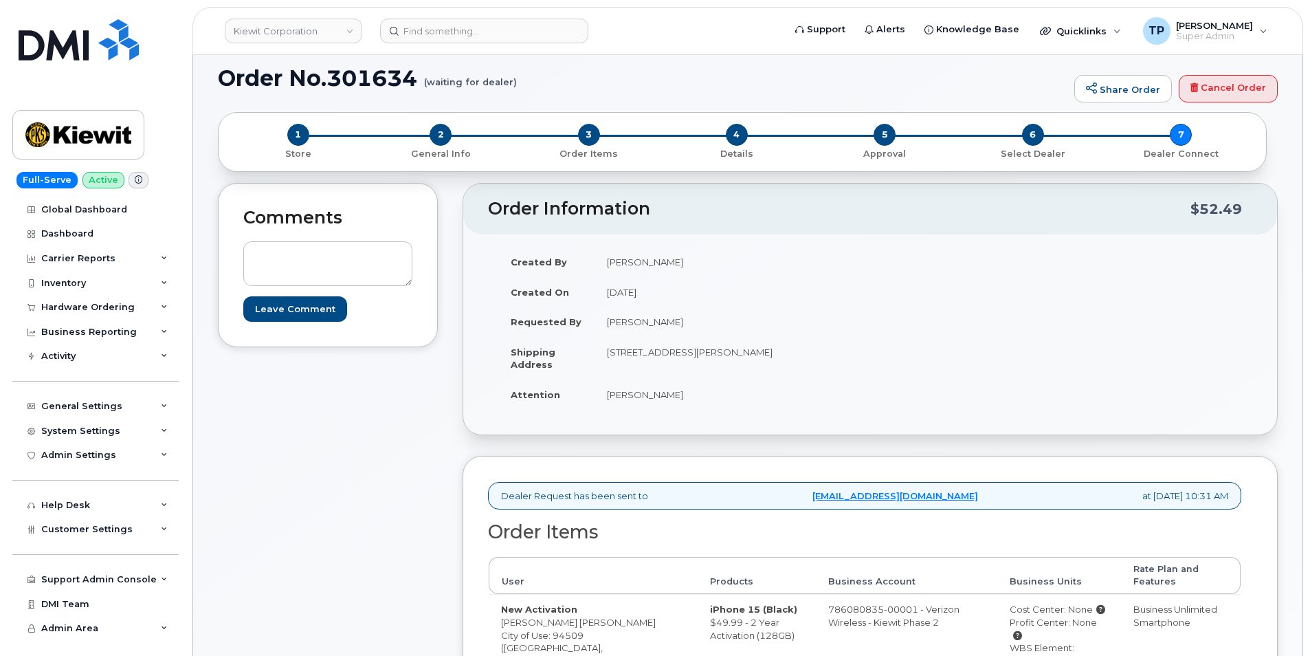
scroll to position [344, 0]
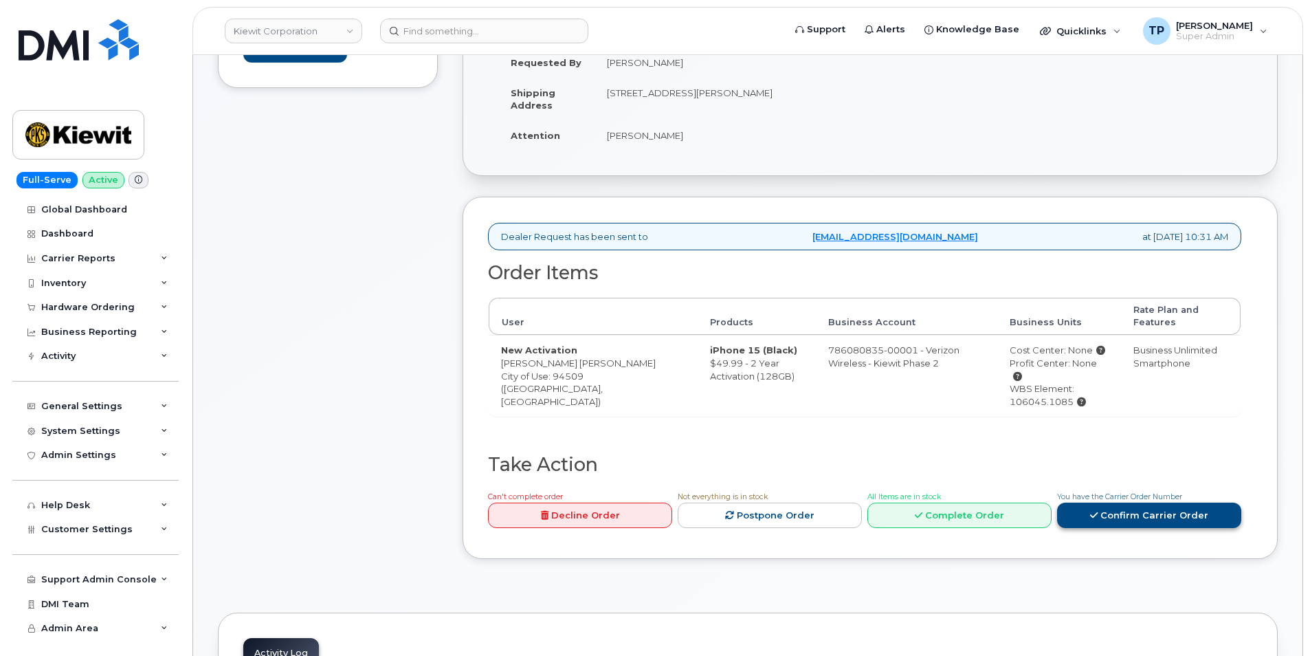
click at [1119, 502] on link "Confirm Carrier Order" at bounding box center [1149, 514] width 184 height 25
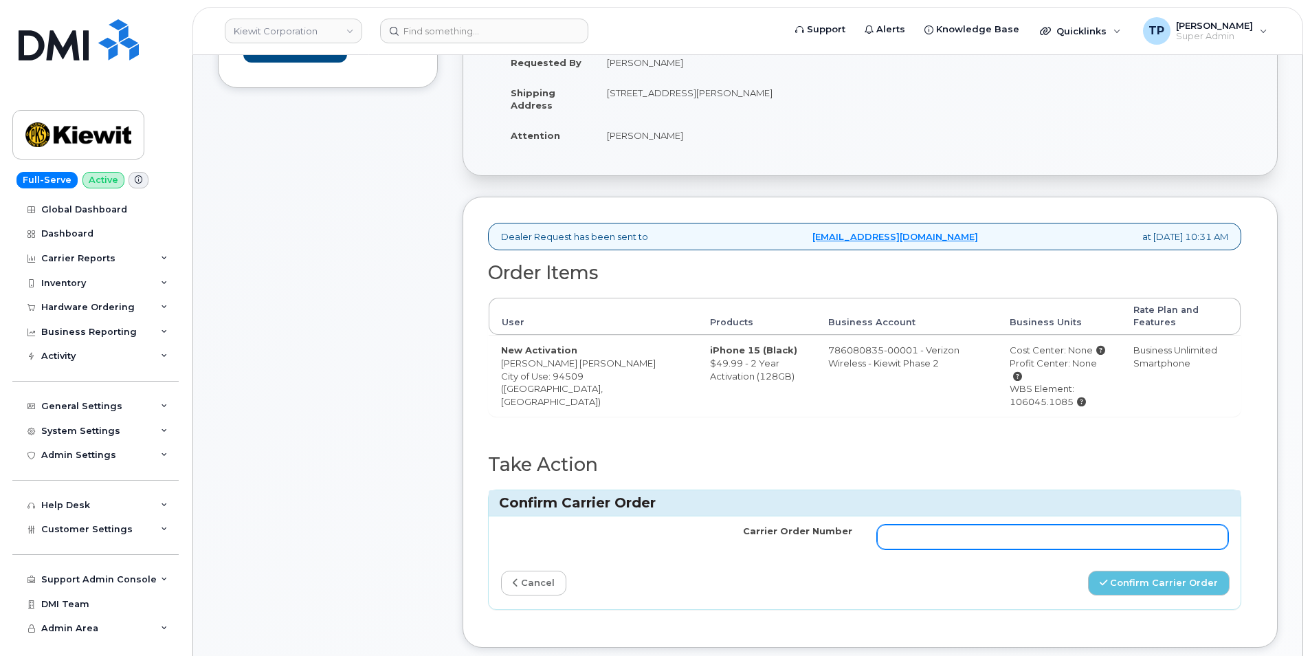
click at [1061, 516] on td at bounding box center [1053, 536] width 376 height 41
click at [1061, 524] on input "Carrier Order Number" at bounding box center [1052, 536] width 351 height 25
paste input "MB3000596422271"
type input "MB3000596422271"
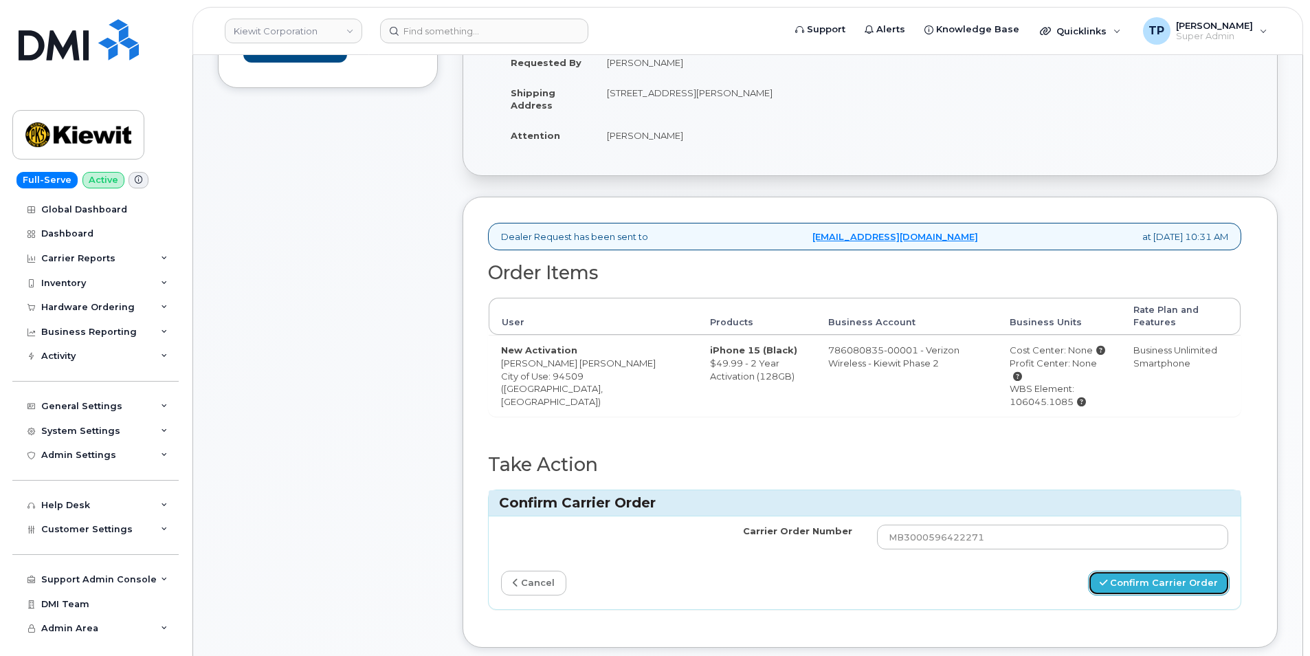
click at [1145, 570] on button "Confirm Carrier Order" at bounding box center [1159, 582] width 142 height 25
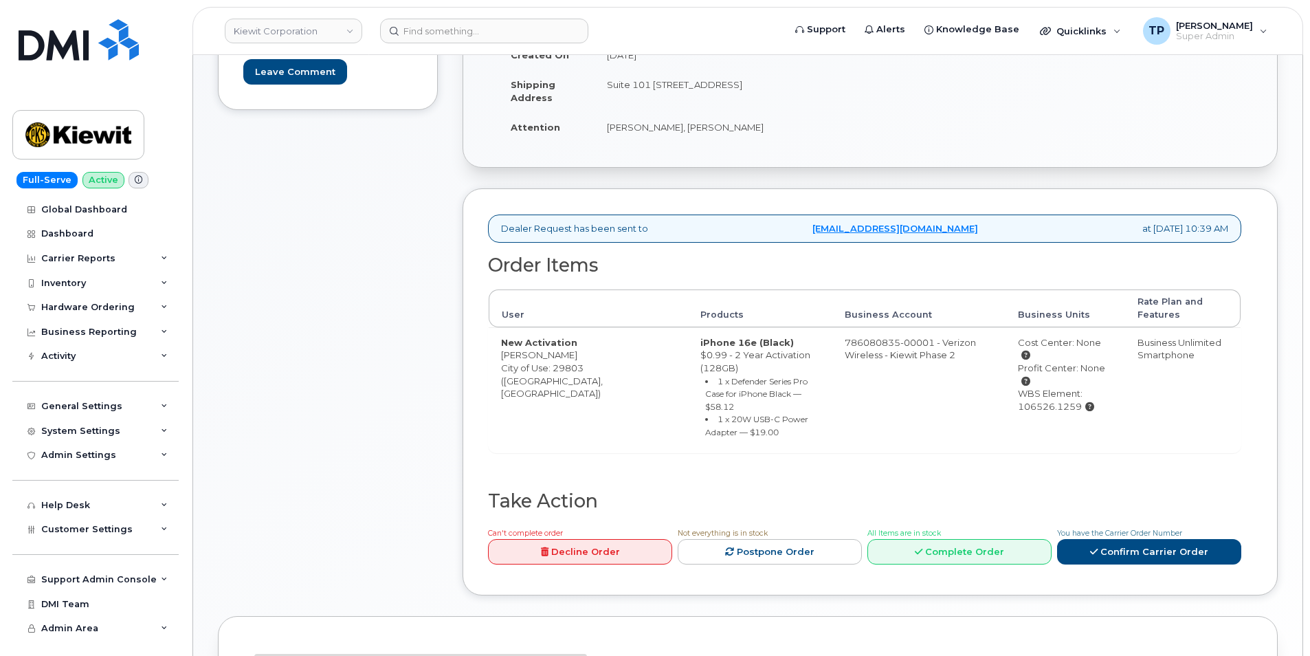
scroll to position [346, 0]
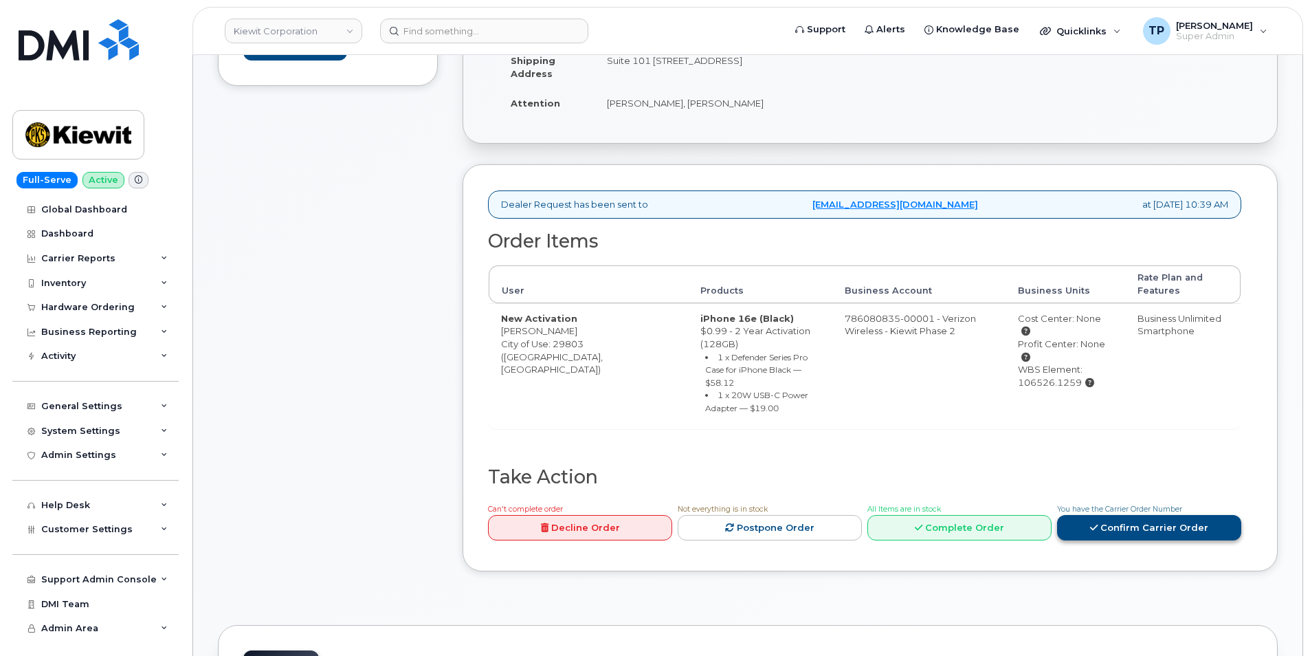
click at [1145, 515] on link "Confirm Carrier Order" at bounding box center [1149, 527] width 184 height 25
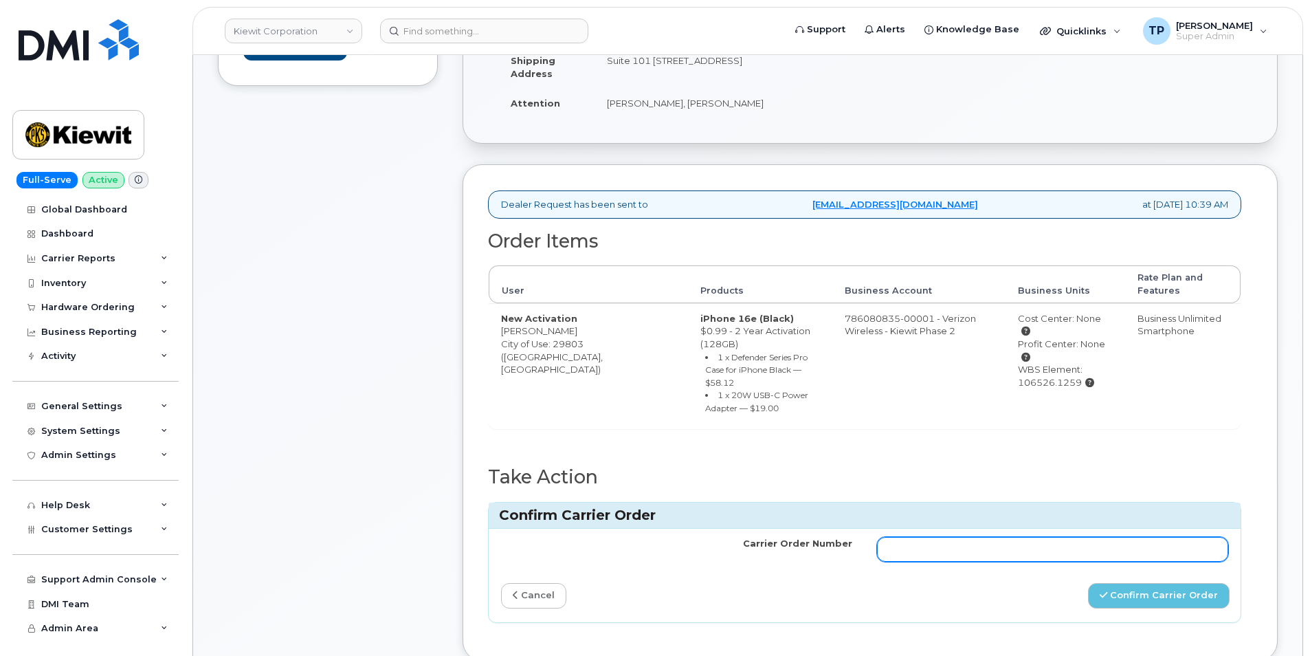
click at [1082, 537] on input "Carrier Order Number" at bounding box center [1052, 549] width 351 height 25
paste input "MB3000596423126"
type input "MB3000596423126"
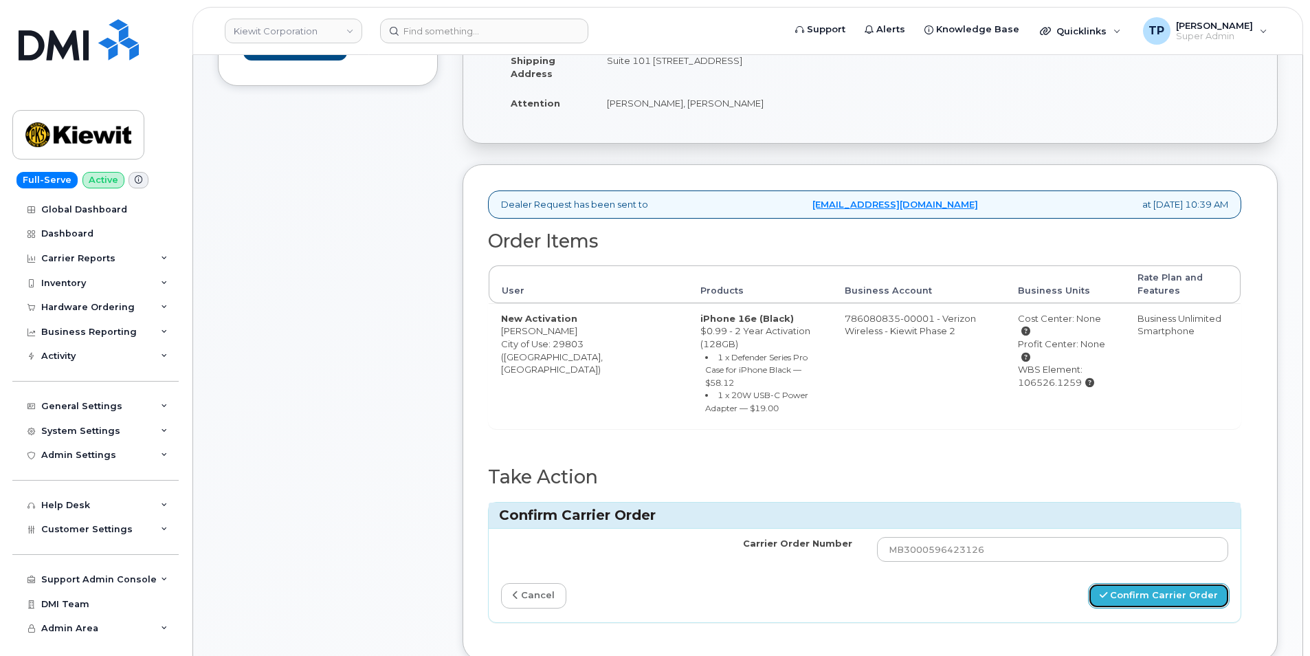
click at [1163, 583] on button "Confirm Carrier Order" at bounding box center [1159, 595] width 142 height 25
